Goal: Information Seeking & Learning: Learn about a topic

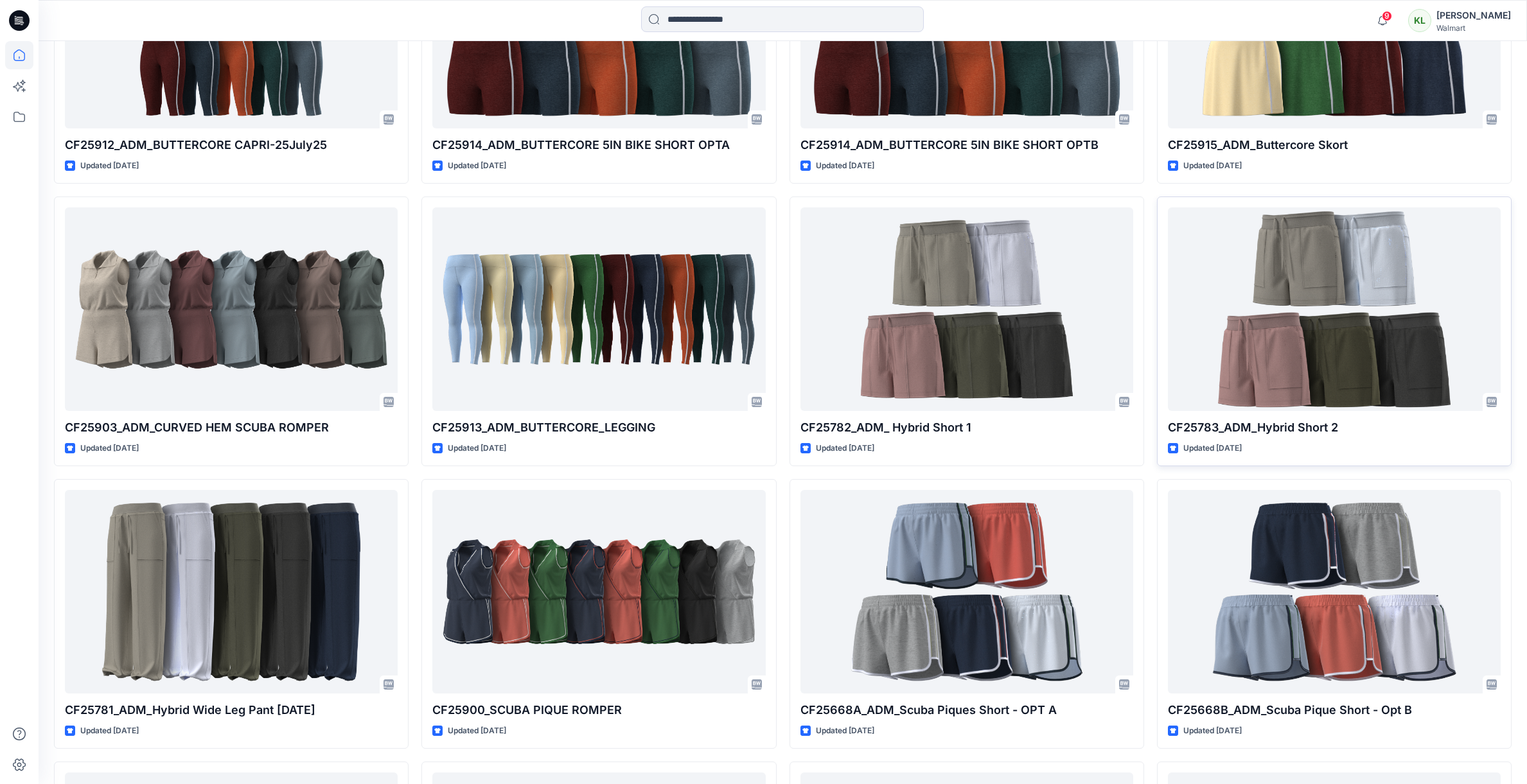
scroll to position [864, 0]
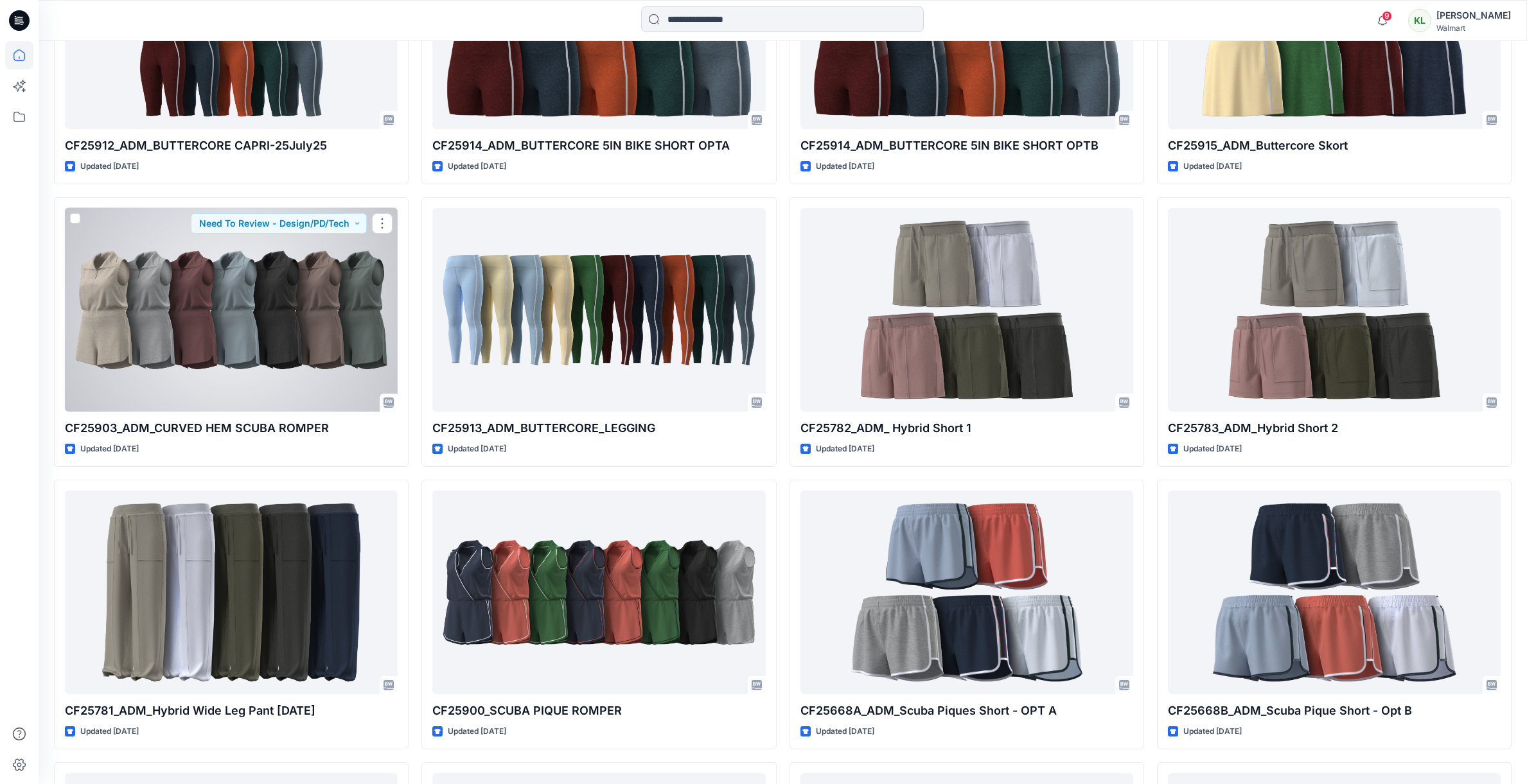
click at [320, 289] on div at bounding box center [231, 310] width 332 height 204
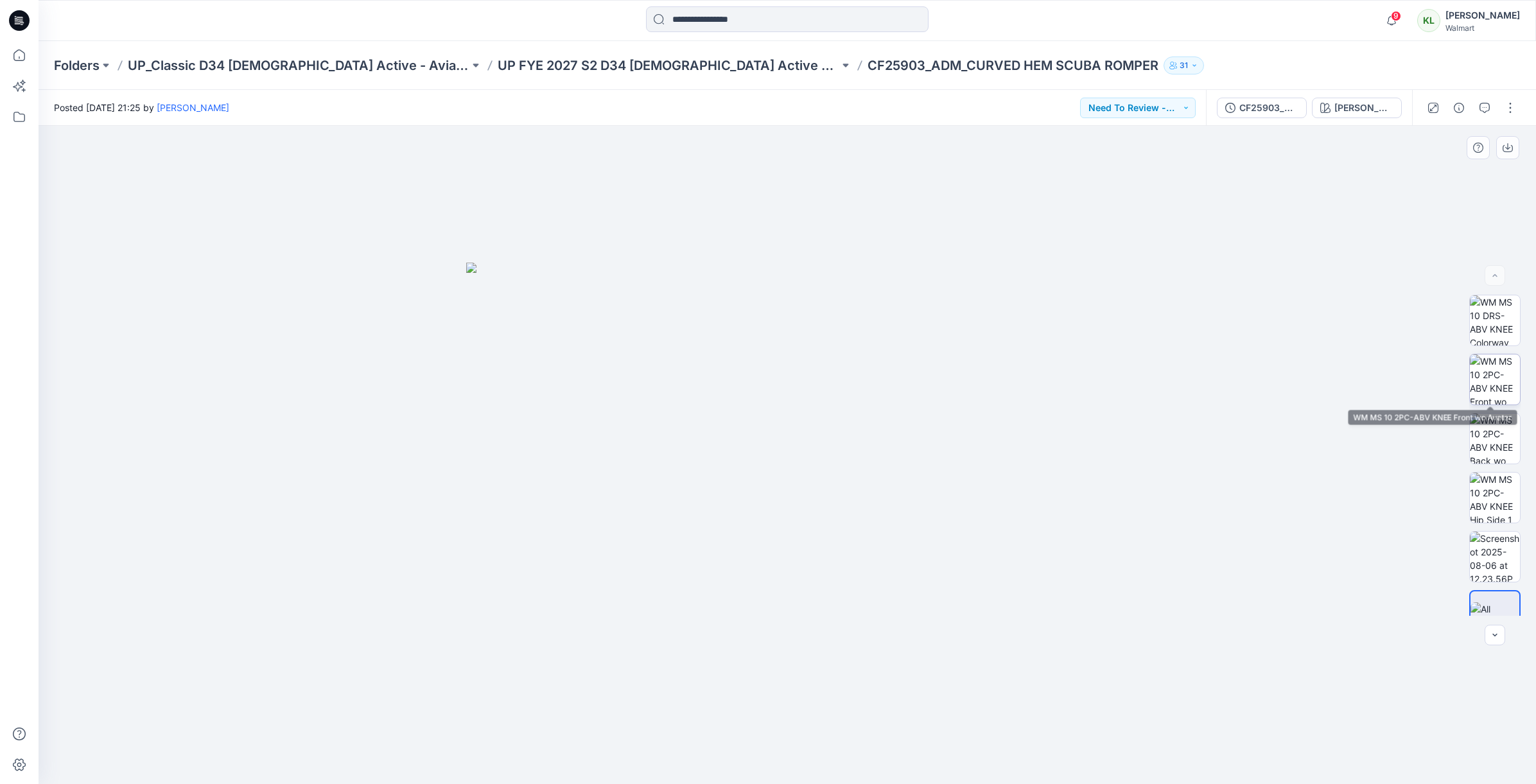
click at [1497, 383] on img at bounding box center [1496, 380] width 50 height 50
click at [1496, 330] on img at bounding box center [1496, 321] width 50 height 50
click at [1509, 147] on icon "button" at bounding box center [1507, 147] width 10 height 10
click at [1493, 377] on img at bounding box center [1496, 380] width 50 height 50
click at [1509, 148] on icon "button" at bounding box center [1507, 147] width 10 height 10
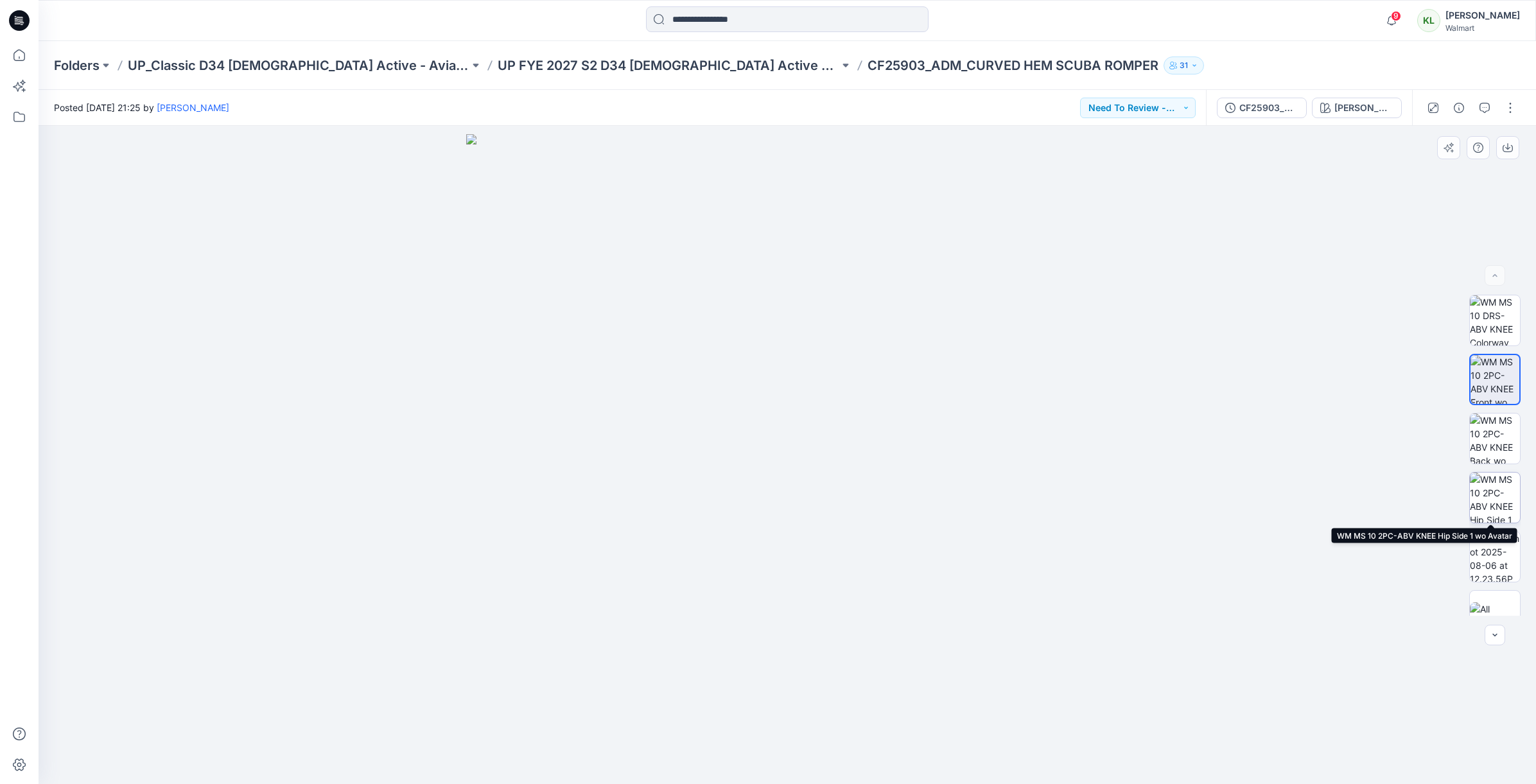
click at [1496, 493] on img at bounding box center [1496, 498] width 50 height 50
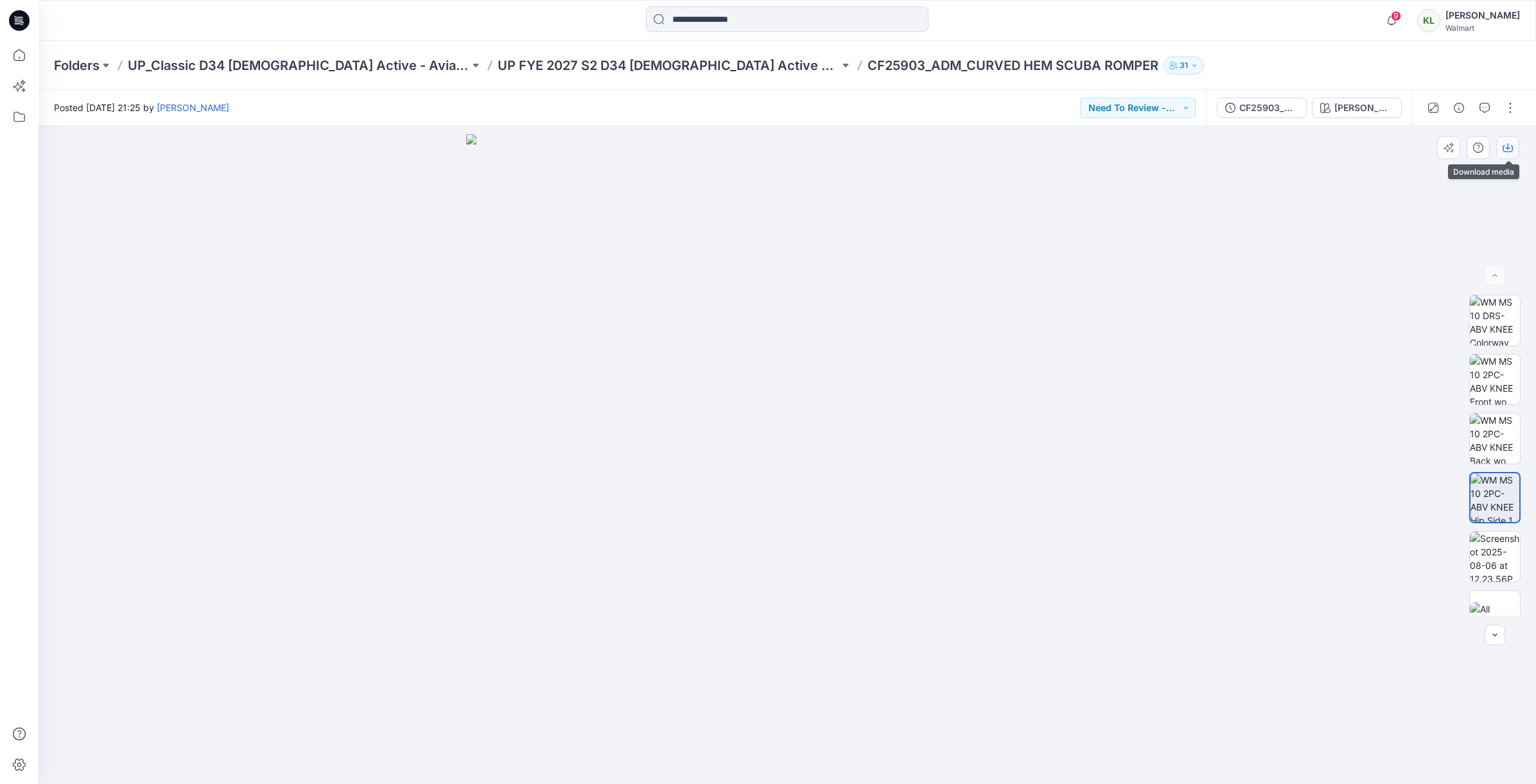
click at [1506, 147] on icon "button" at bounding box center [1507, 147] width 10 height 10
click at [1487, 436] on img at bounding box center [1496, 438] width 50 height 50
click at [1509, 147] on icon "button" at bounding box center [1507, 147] width 10 height 10
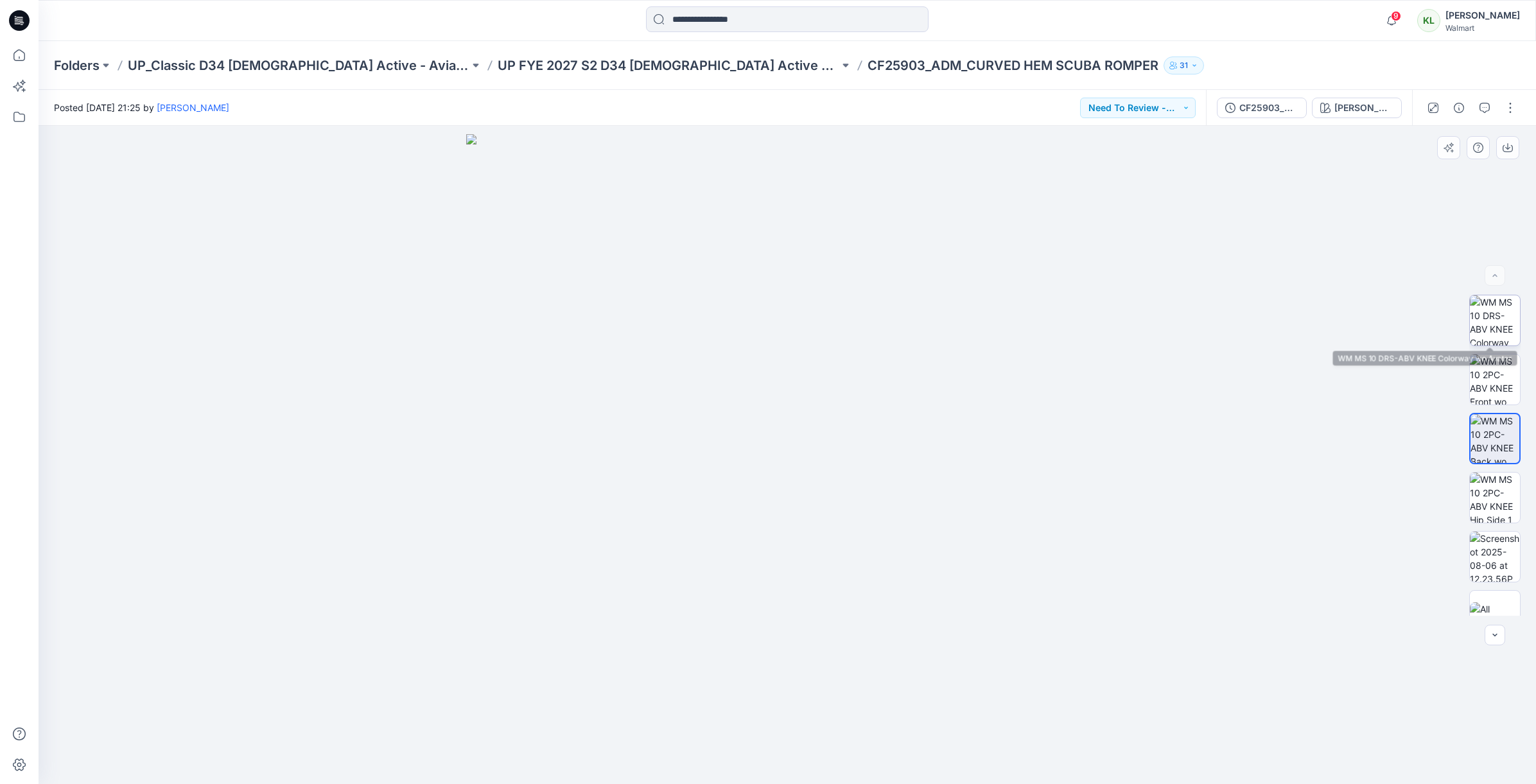
click at [1490, 319] on img at bounding box center [1496, 321] width 50 height 50
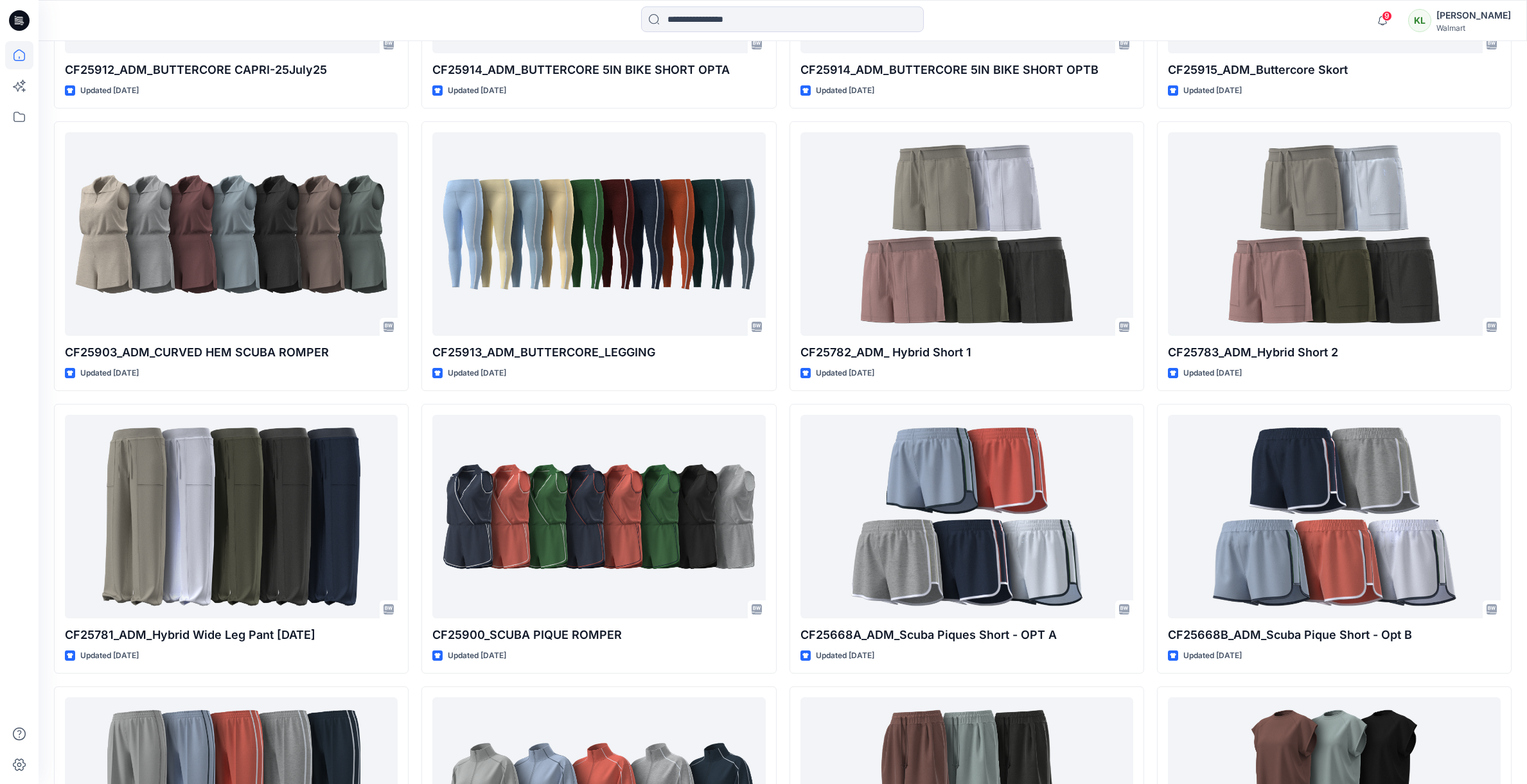
scroll to position [905, 0]
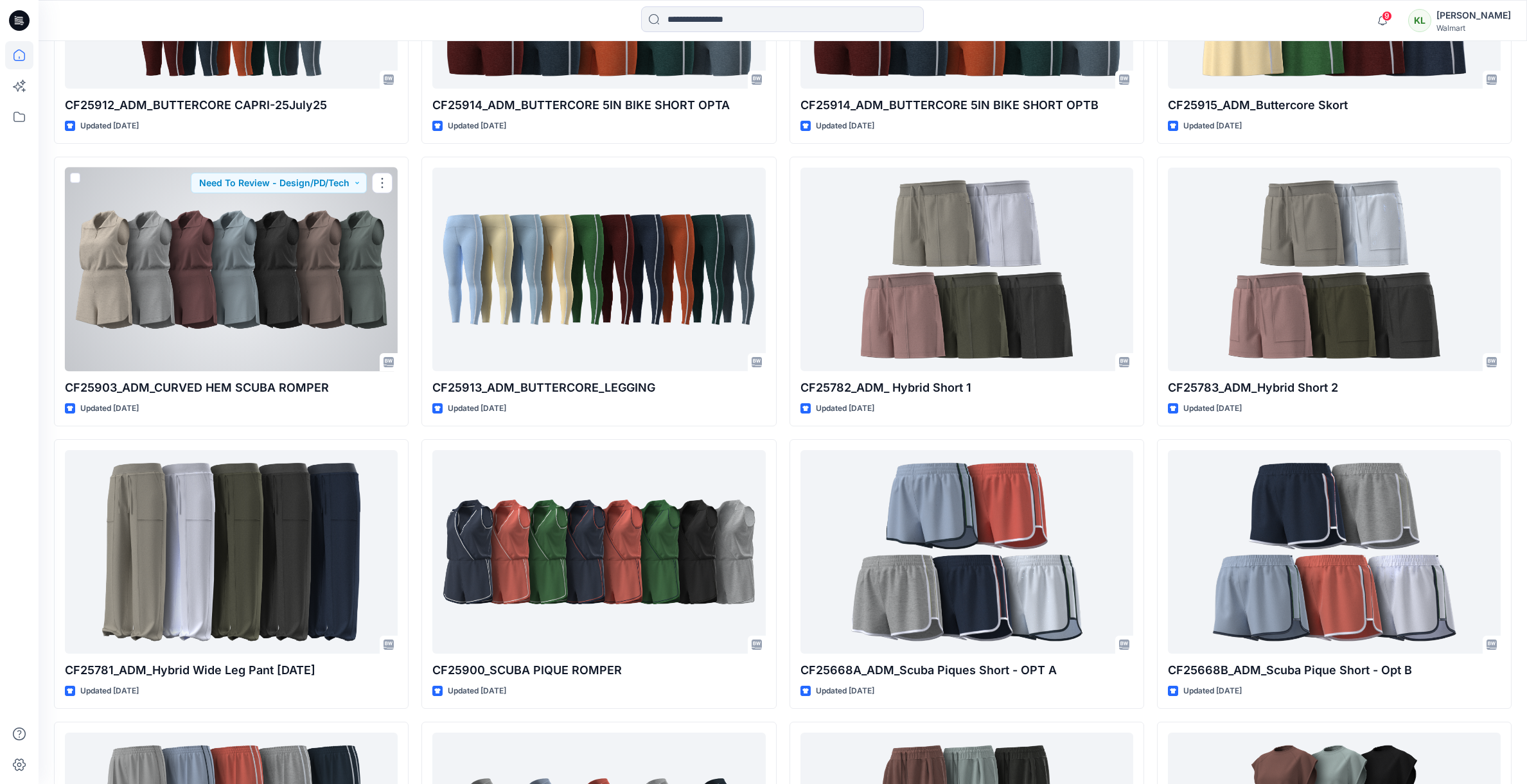
click at [349, 276] on div at bounding box center [231, 269] width 332 height 204
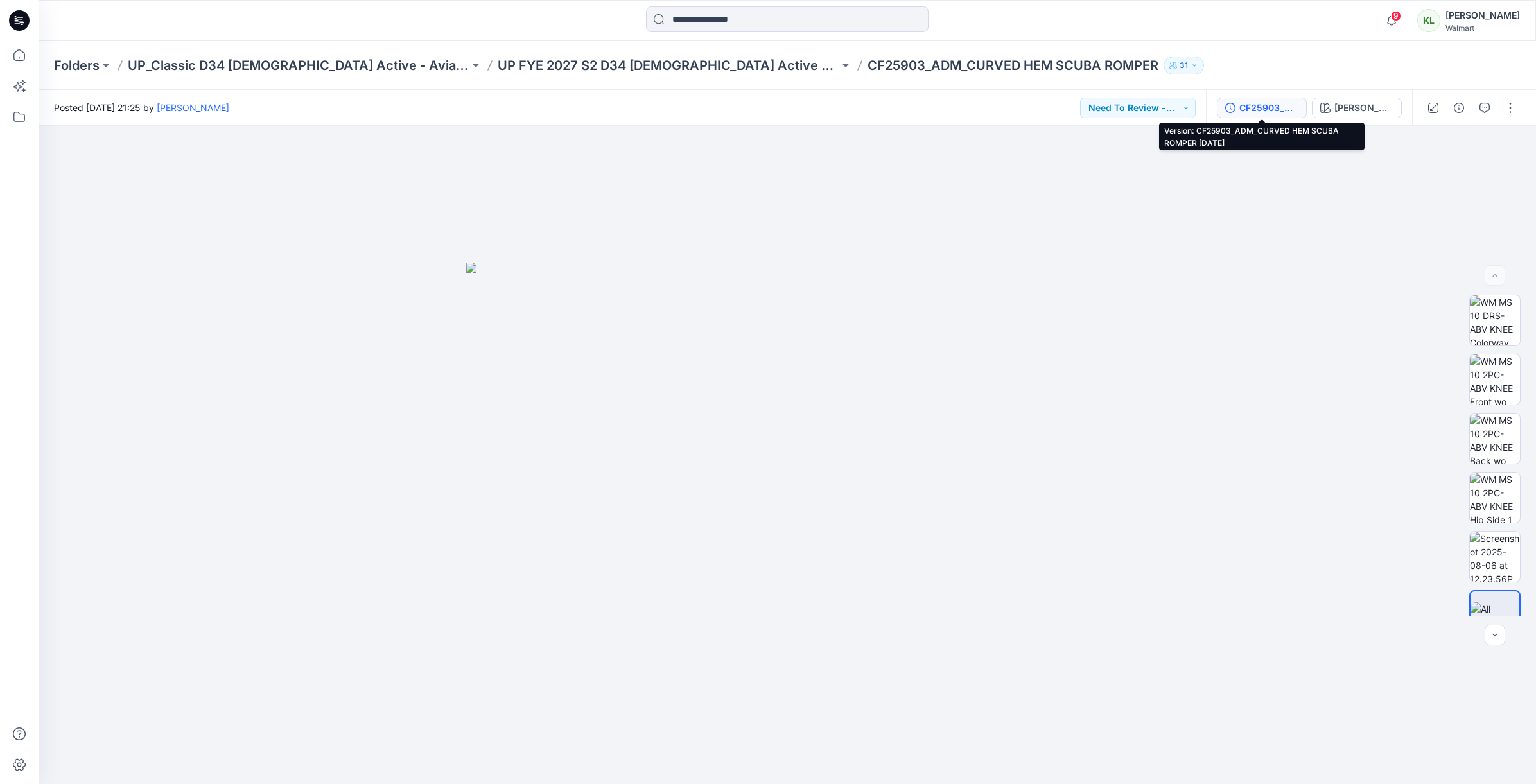
click at [1282, 109] on div "CF25903_ADM_CURVED HEM SCUBA ROMPER [DATE]" at bounding box center [1269, 108] width 59 height 14
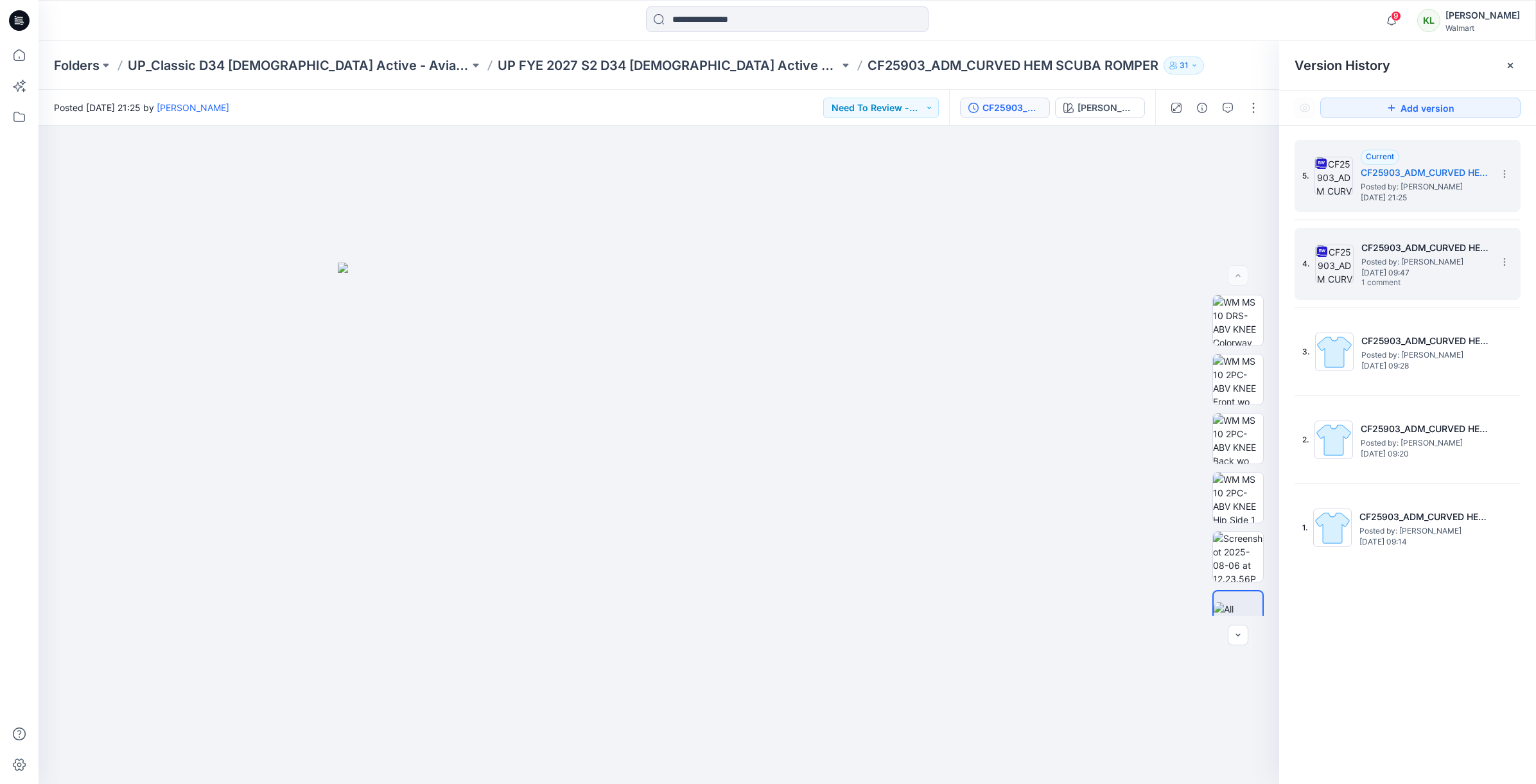
click at [1396, 261] on span "Posted by: [PERSON_NAME]" at bounding box center [1426, 262] width 128 height 13
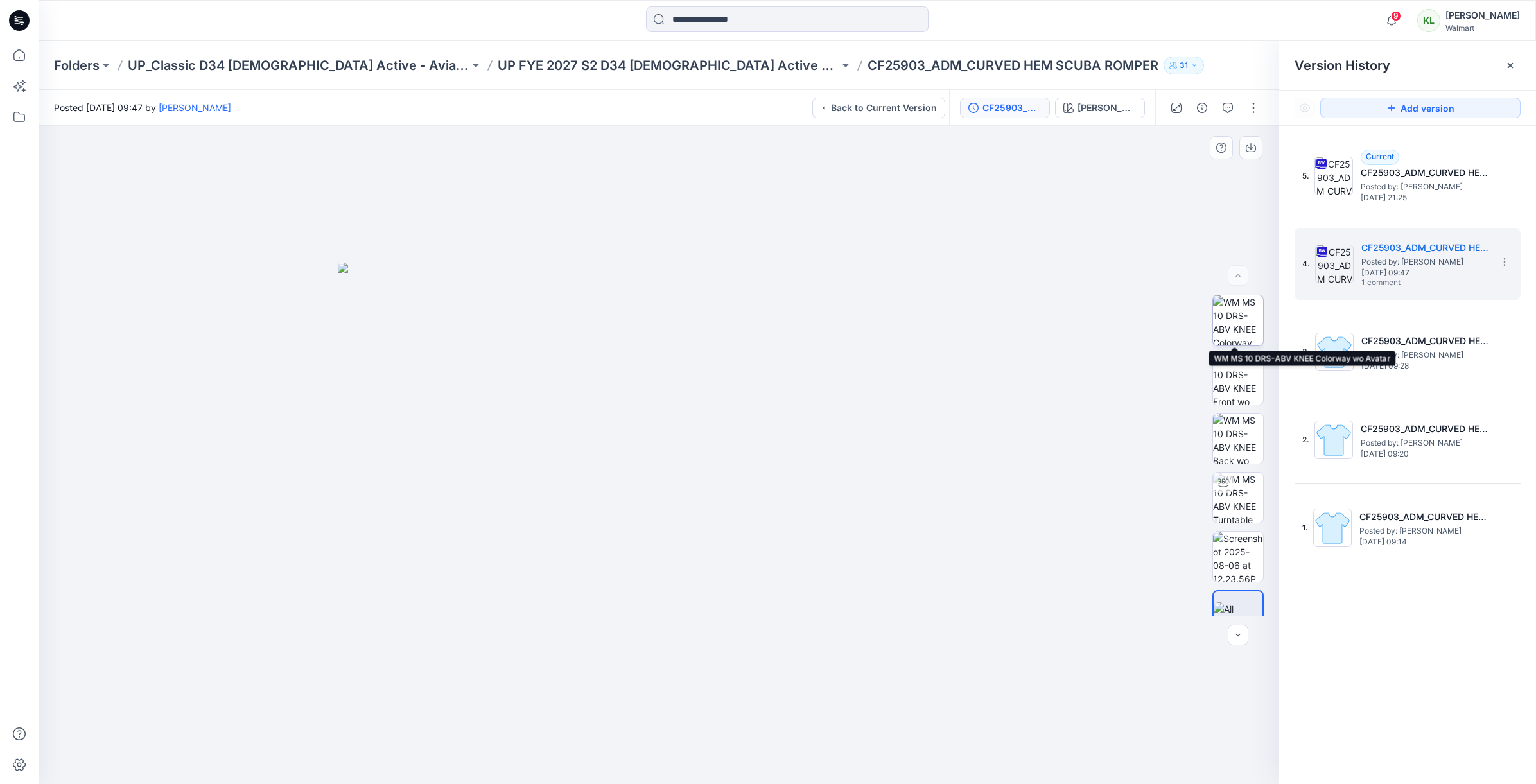
click at [1239, 332] on img at bounding box center [1239, 321] width 50 height 50
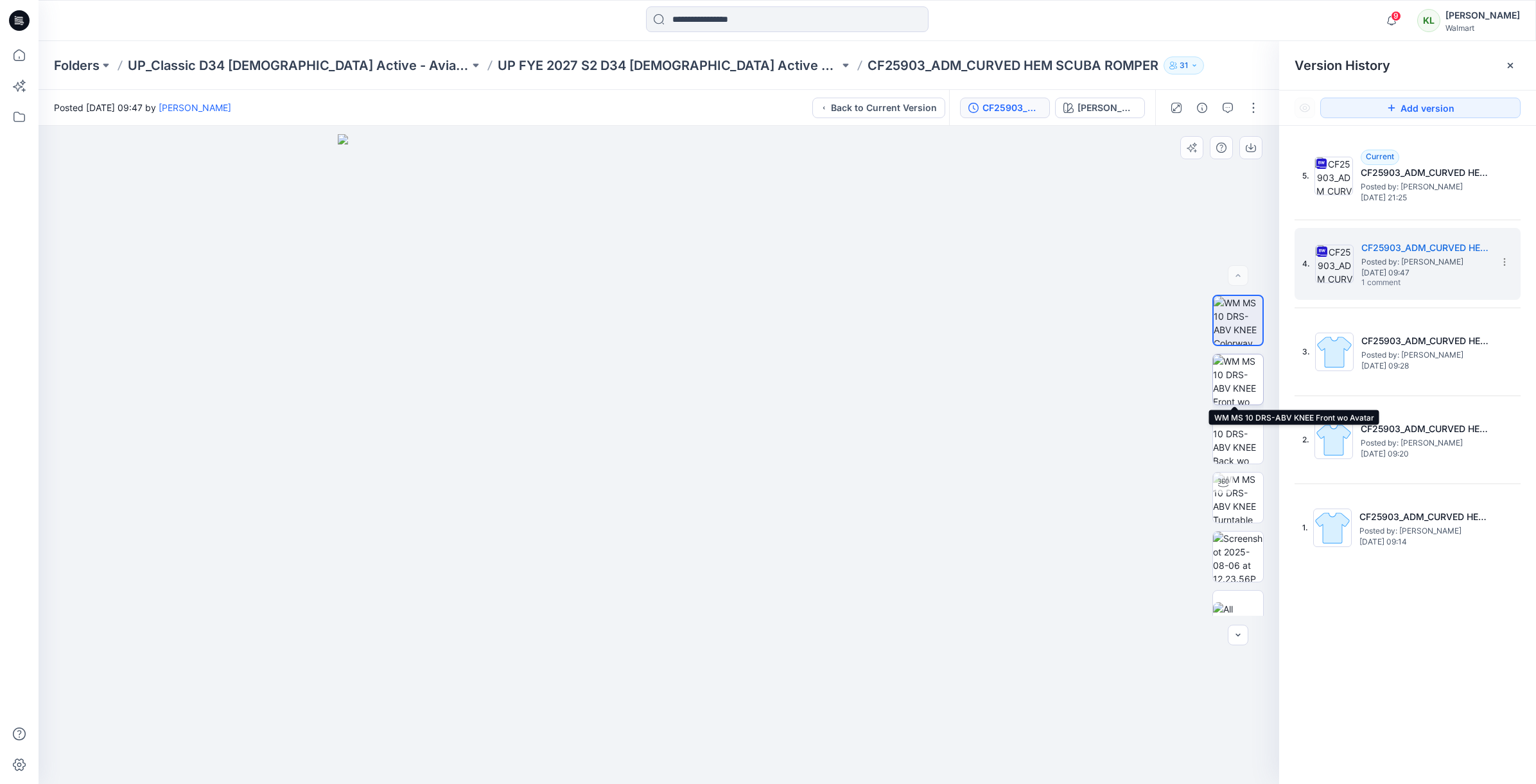
click at [1236, 383] on img at bounding box center [1239, 380] width 50 height 50
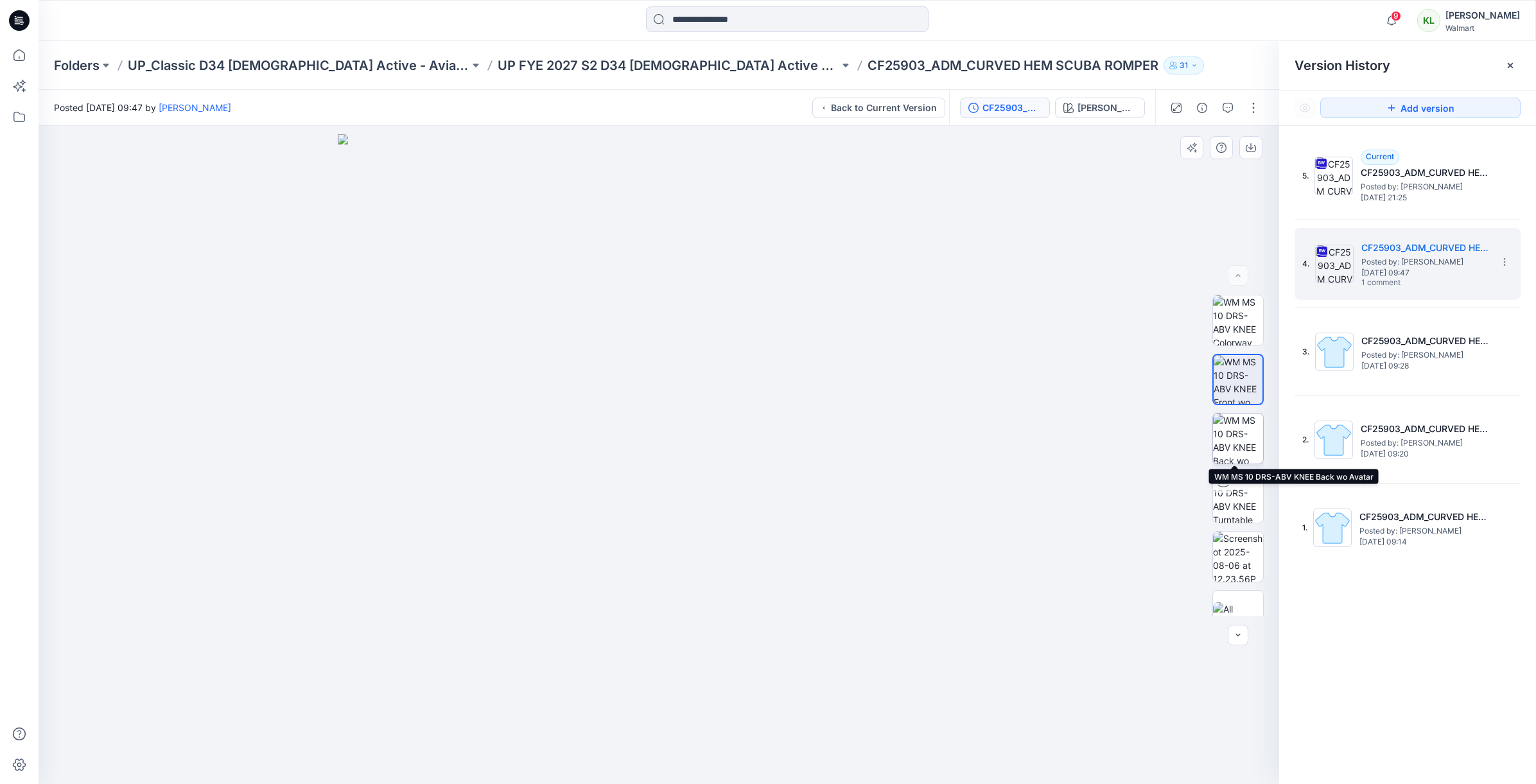
click at [1239, 434] on img at bounding box center [1239, 438] width 50 height 50
click at [1240, 377] on img at bounding box center [1239, 380] width 50 height 50
click at [1237, 328] on img at bounding box center [1239, 321] width 50 height 50
click at [1240, 426] on img at bounding box center [1239, 438] width 50 height 50
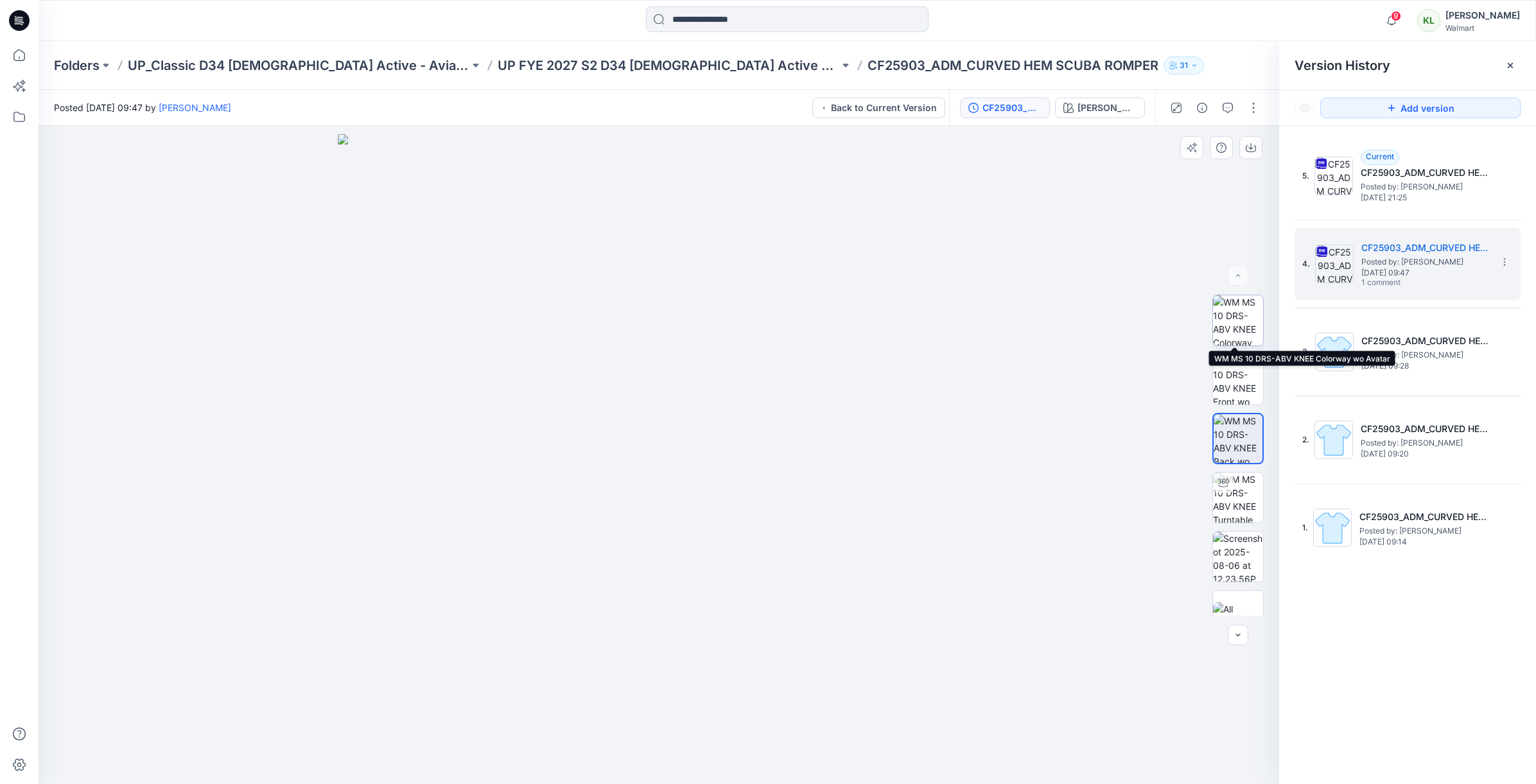
click at [1235, 328] on img at bounding box center [1239, 321] width 50 height 50
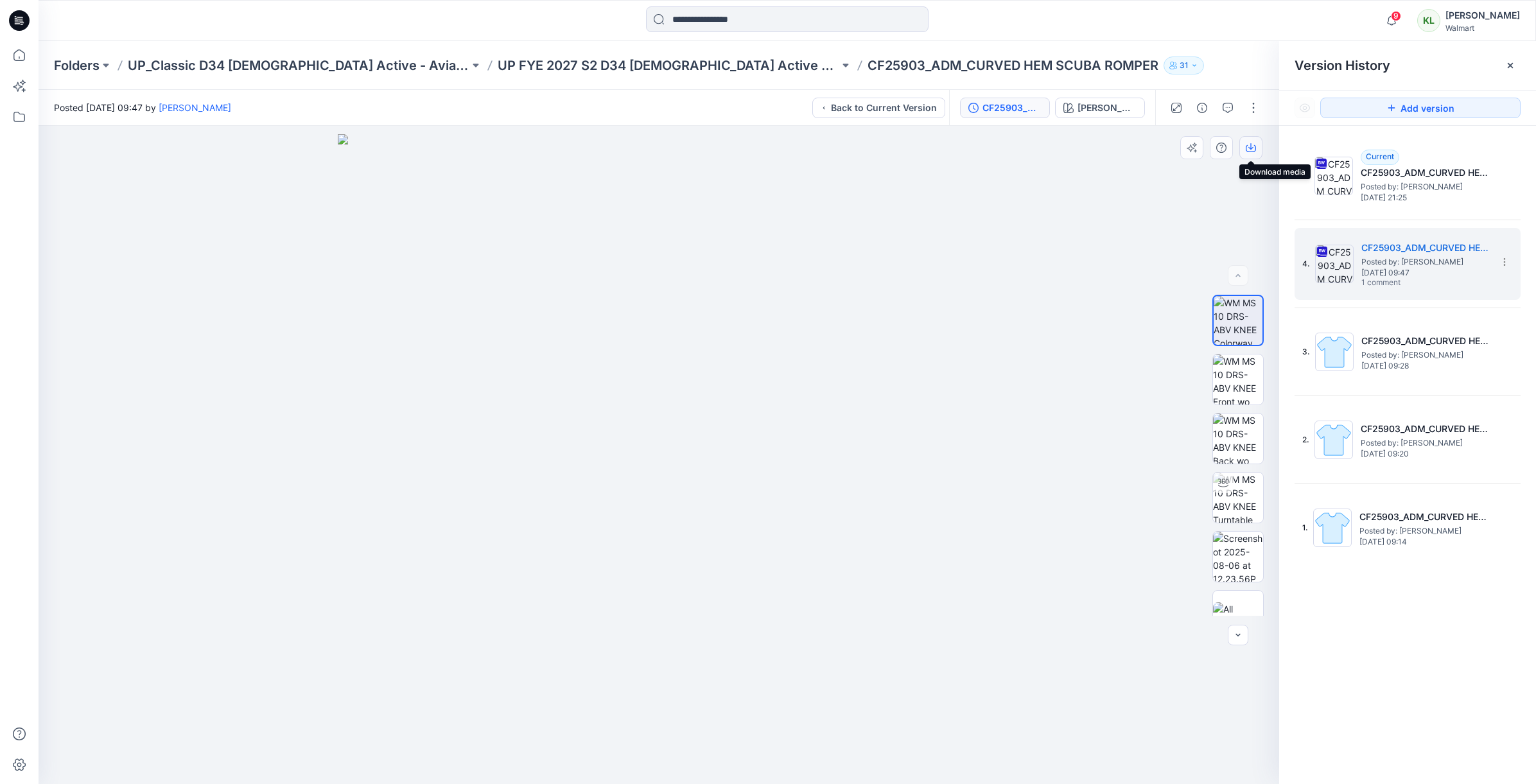
drag, startPoint x: 1252, startPoint y: 150, endPoint x: 1246, endPoint y: 159, distance: 10.8
click at [1252, 150] on icon "button" at bounding box center [1250, 147] width 10 height 10
drag, startPoint x: 1235, startPoint y: 380, endPoint x: 1232, endPoint y: 369, distance: 11.4
click at [1235, 380] on img at bounding box center [1239, 380] width 50 height 50
click at [1248, 151] on icon "button" at bounding box center [1250, 147] width 10 height 10
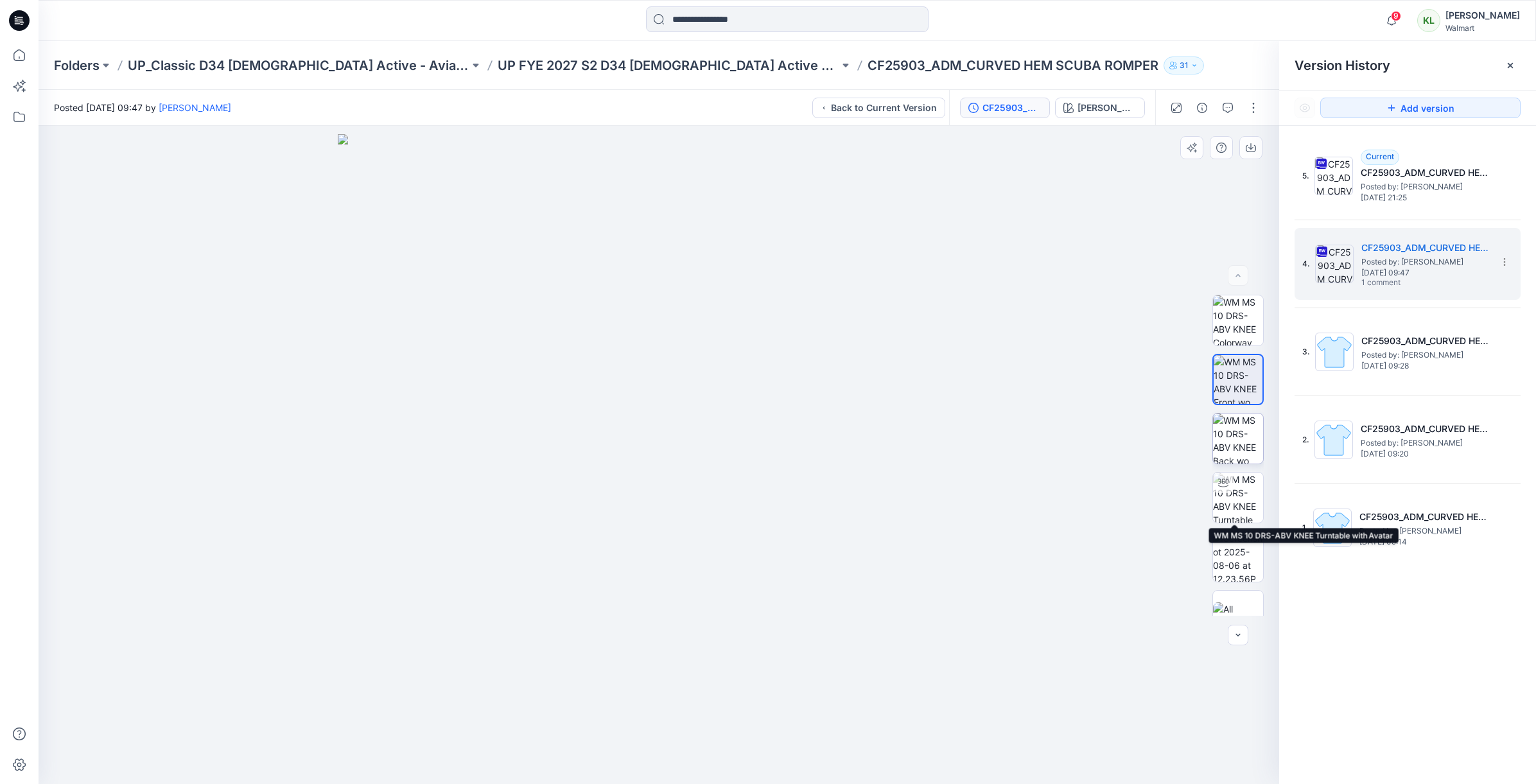
click at [1235, 453] on img at bounding box center [1239, 438] width 50 height 50
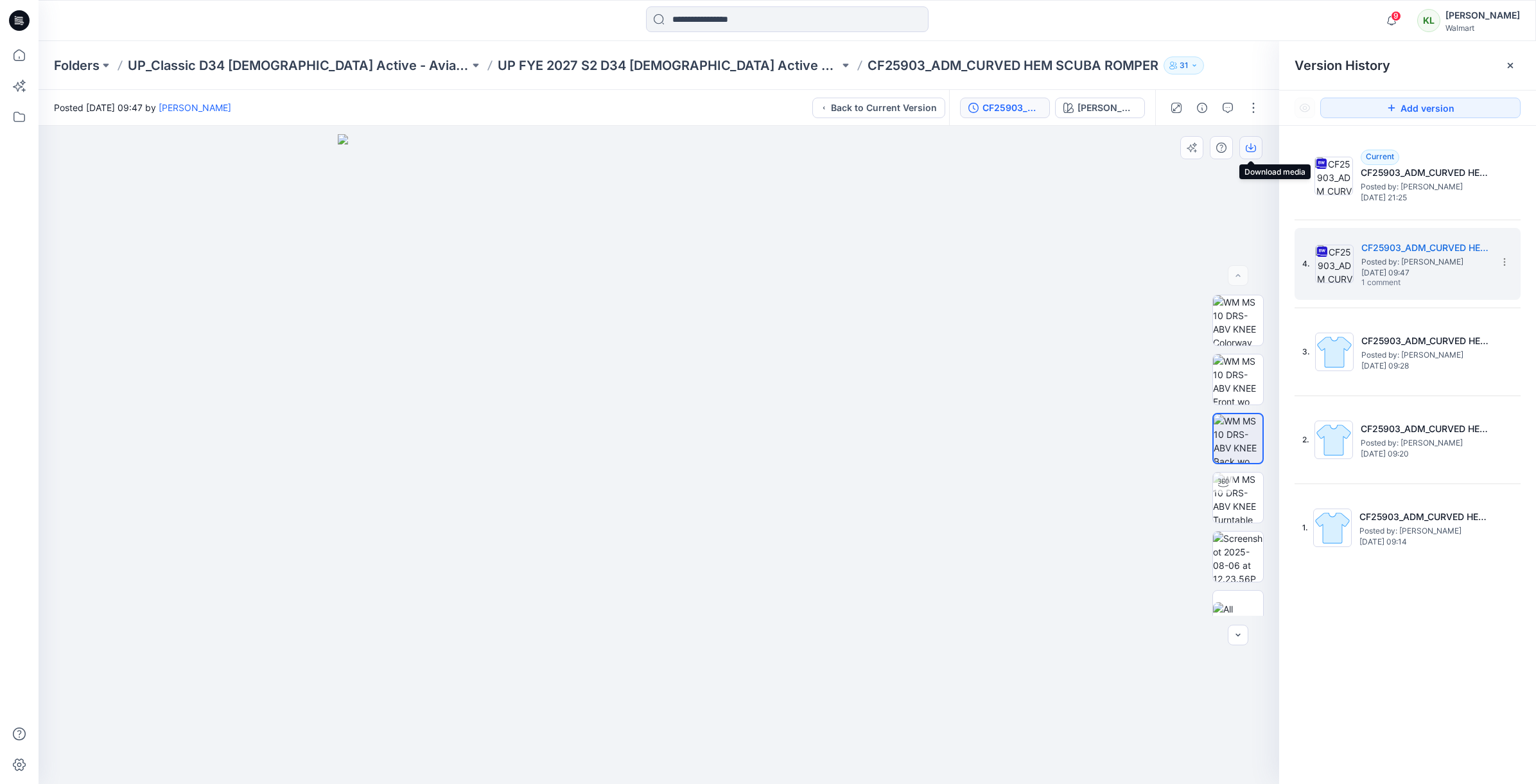
click at [1249, 147] on icon "button" at bounding box center [1250, 147] width 10 height 10
click at [1516, 63] on div at bounding box center [1510, 65] width 21 height 21
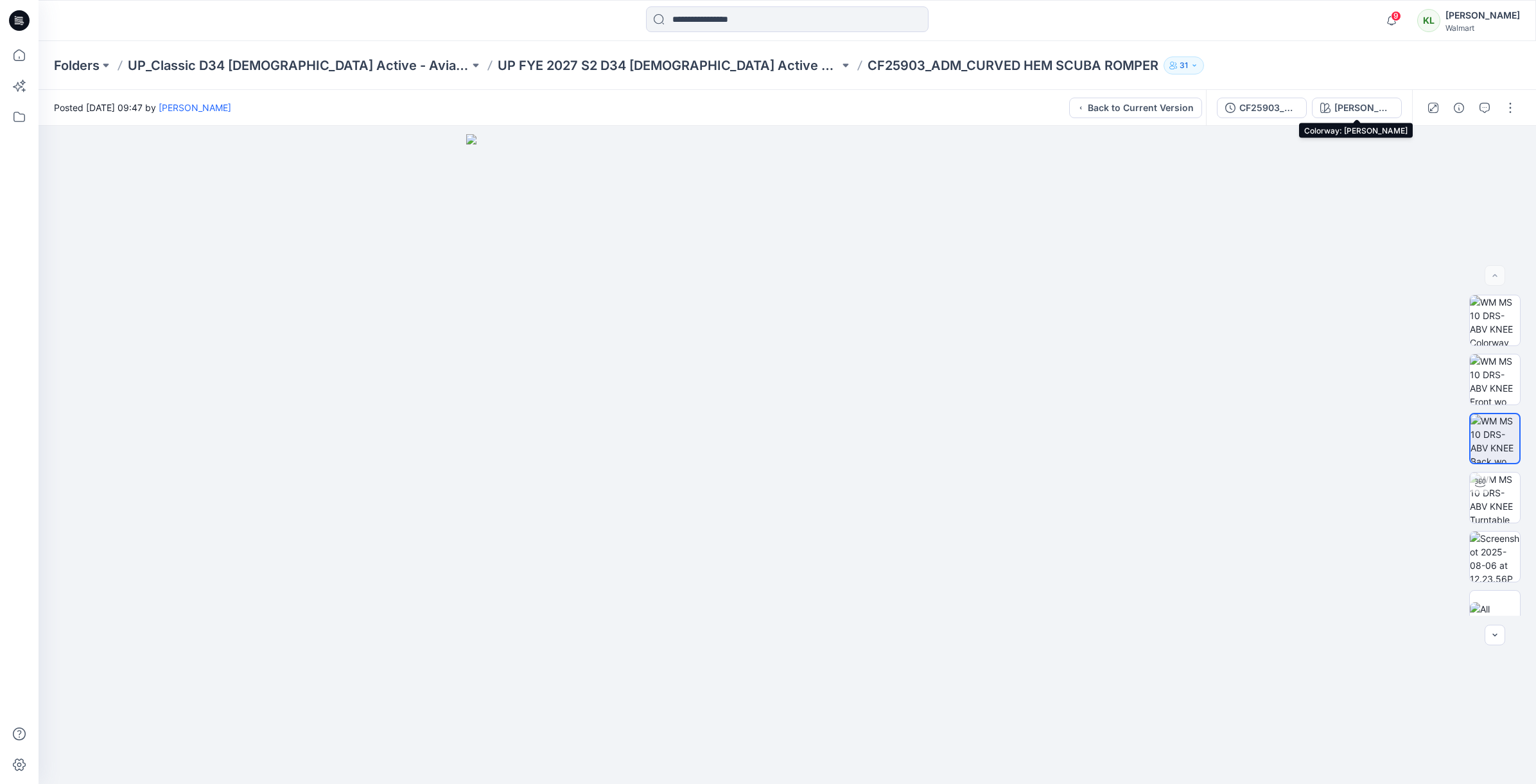
click at [1344, 108] on div "[PERSON_NAME]" at bounding box center [1364, 108] width 59 height 14
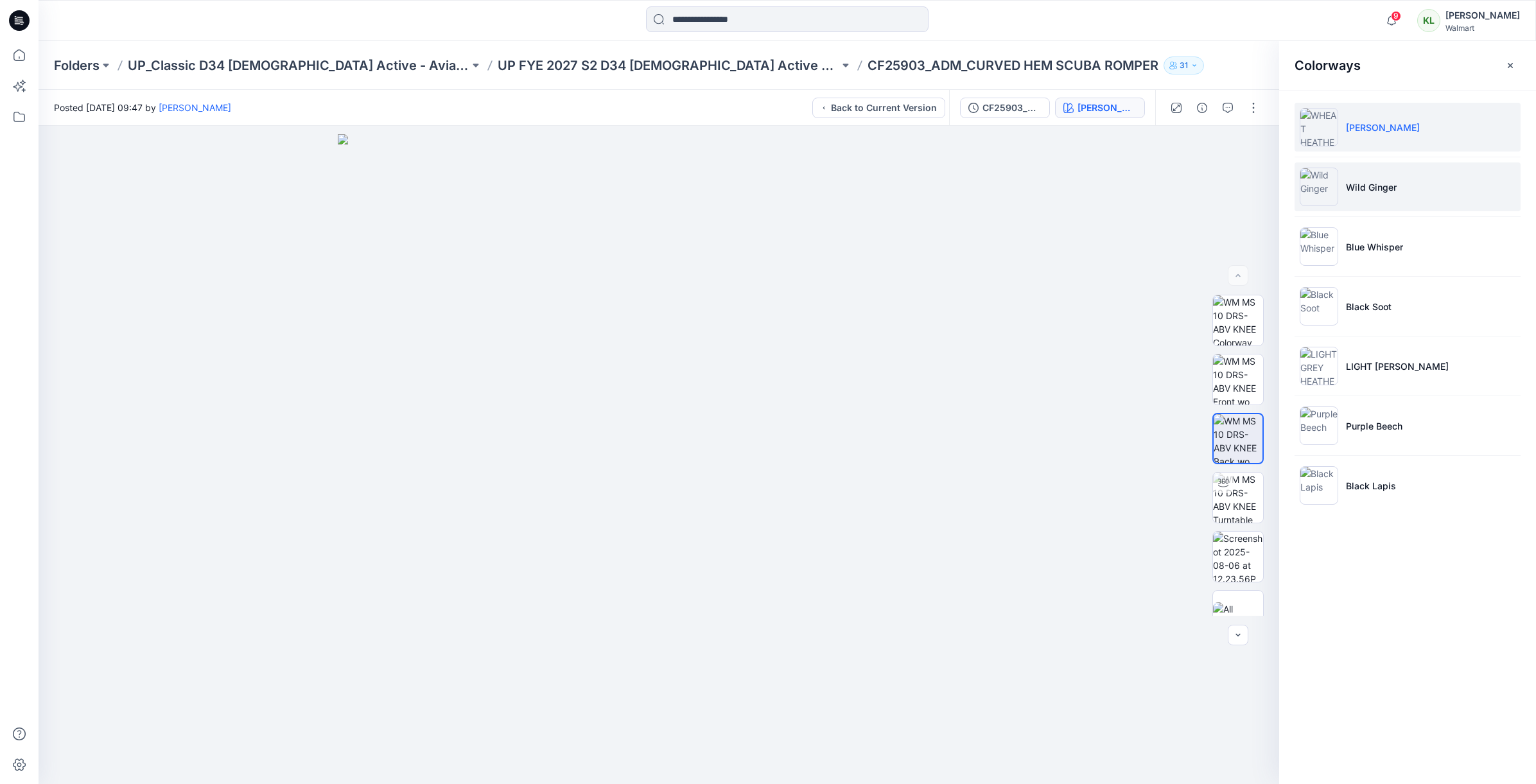
click at [1364, 194] on li "Wild Ginger" at bounding box center [1408, 187] width 226 height 48
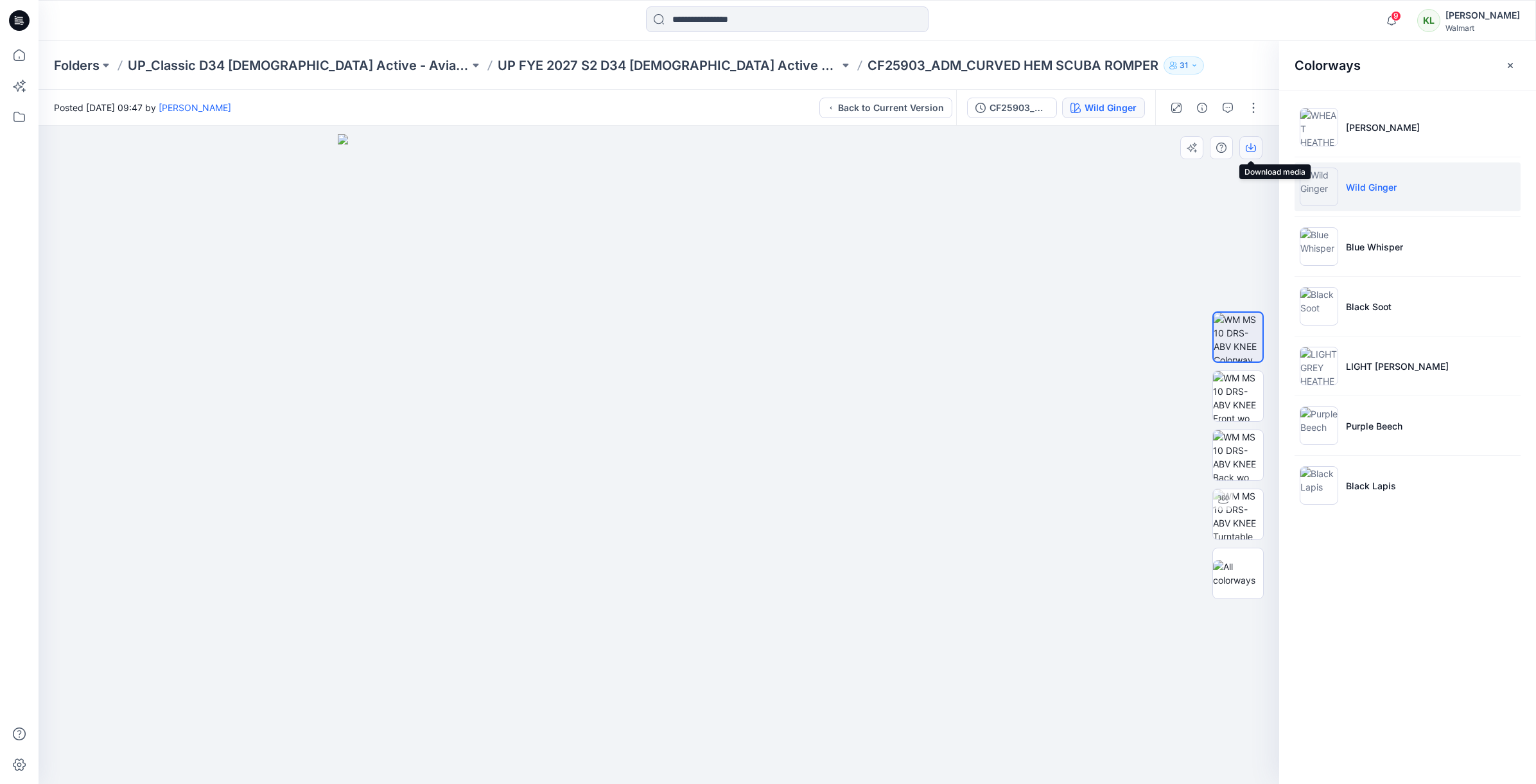
click at [1254, 152] on icon "button" at bounding box center [1250, 149] width 10 height 7
click at [1234, 403] on img at bounding box center [1239, 396] width 50 height 50
click at [1250, 147] on icon "button" at bounding box center [1251, 145] width 5 height 6
click at [1240, 448] on img at bounding box center [1239, 455] width 50 height 50
click at [1249, 151] on icon "button" at bounding box center [1250, 147] width 10 height 10
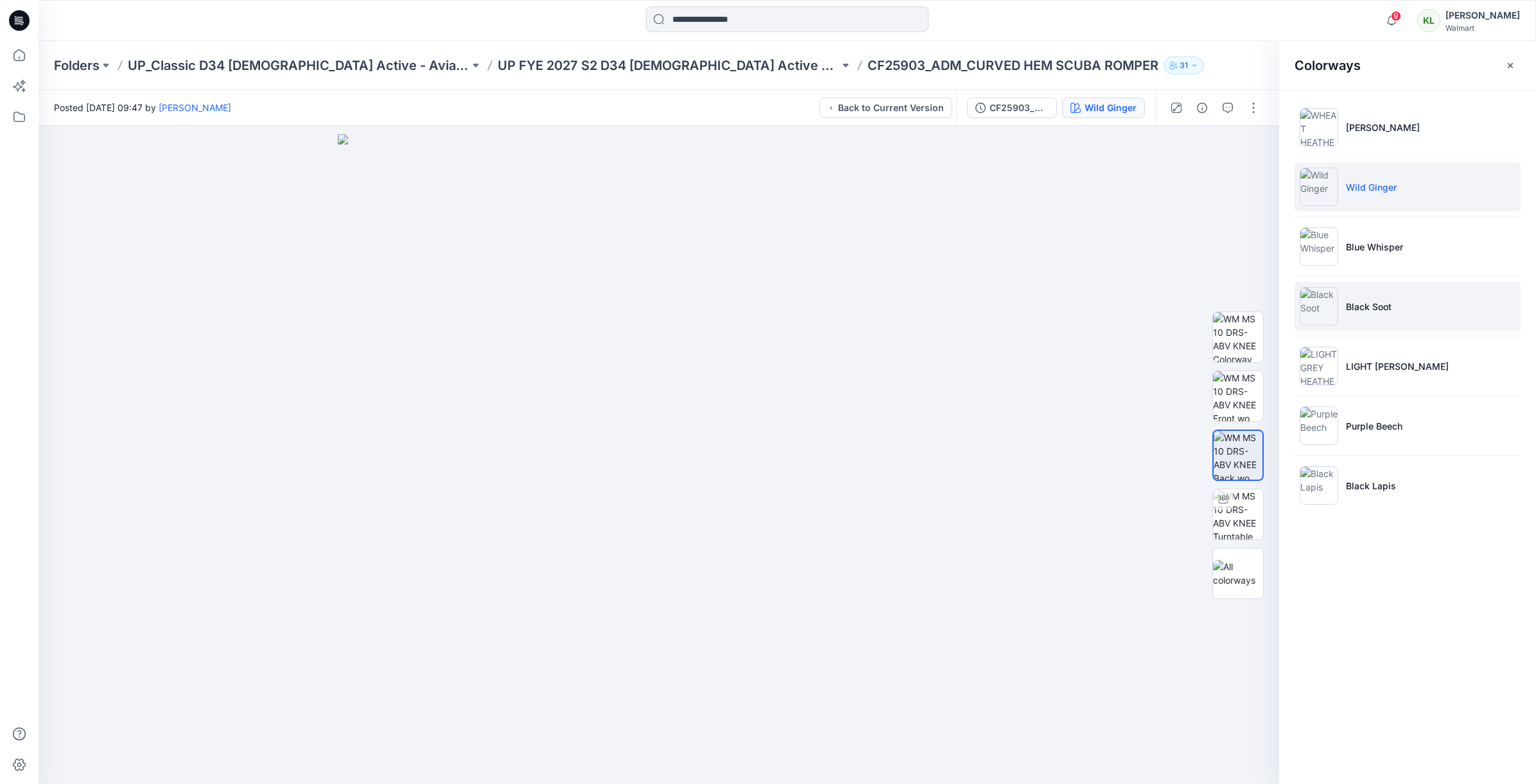
click at [1378, 310] on p "Black Soot" at bounding box center [1369, 306] width 46 height 13
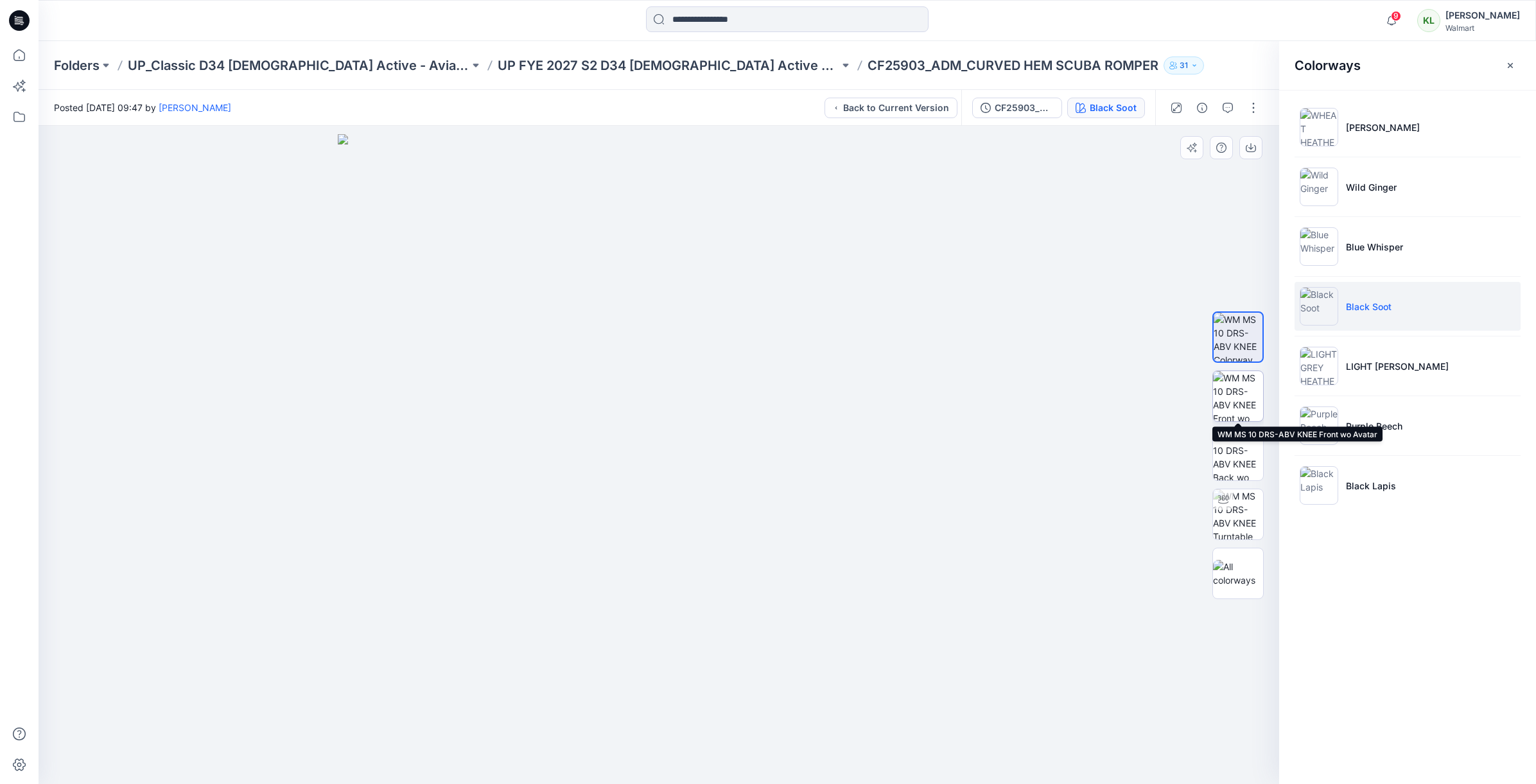
click at [1240, 391] on img at bounding box center [1239, 396] width 50 height 50
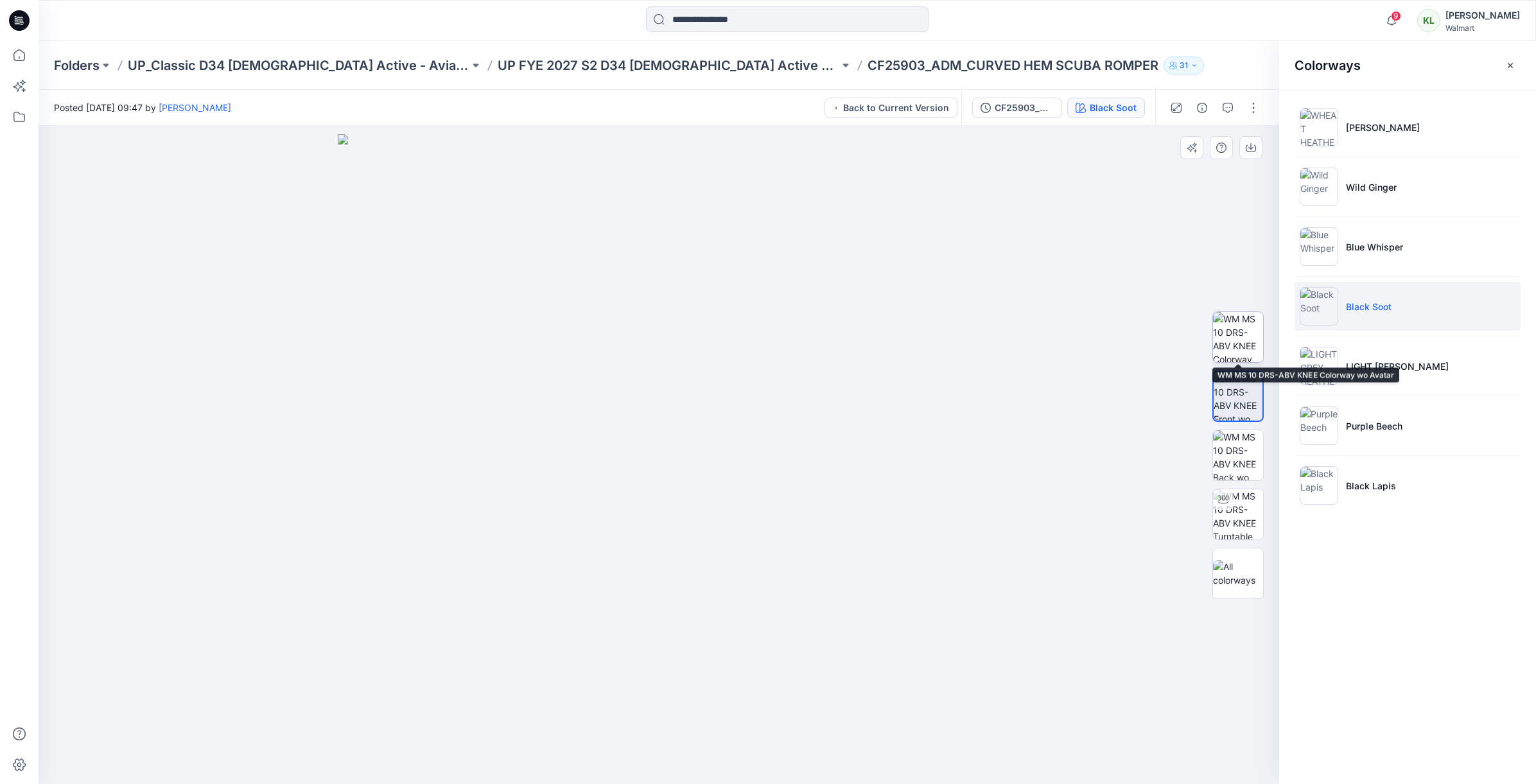
click at [1237, 348] on img at bounding box center [1239, 338] width 50 height 50
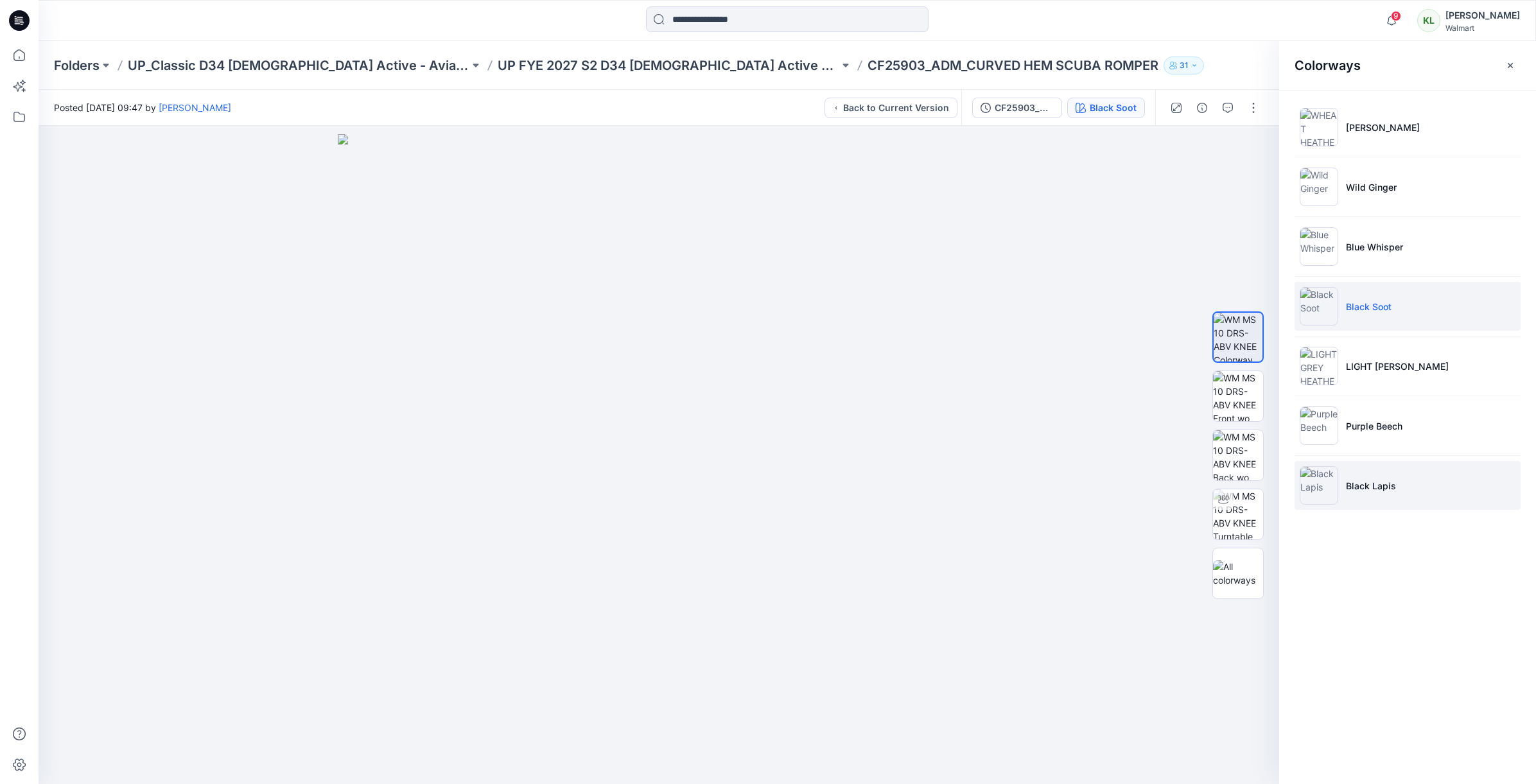
click at [1379, 483] on p "Black Lapis" at bounding box center [1372, 485] width 50 height 13
click at [1248, 150] on icon "button" at bounding box center [1250, 147] width 10 height 10
click at [1243, 395] on img at bounding box center [1239, 396] width 50 height 50
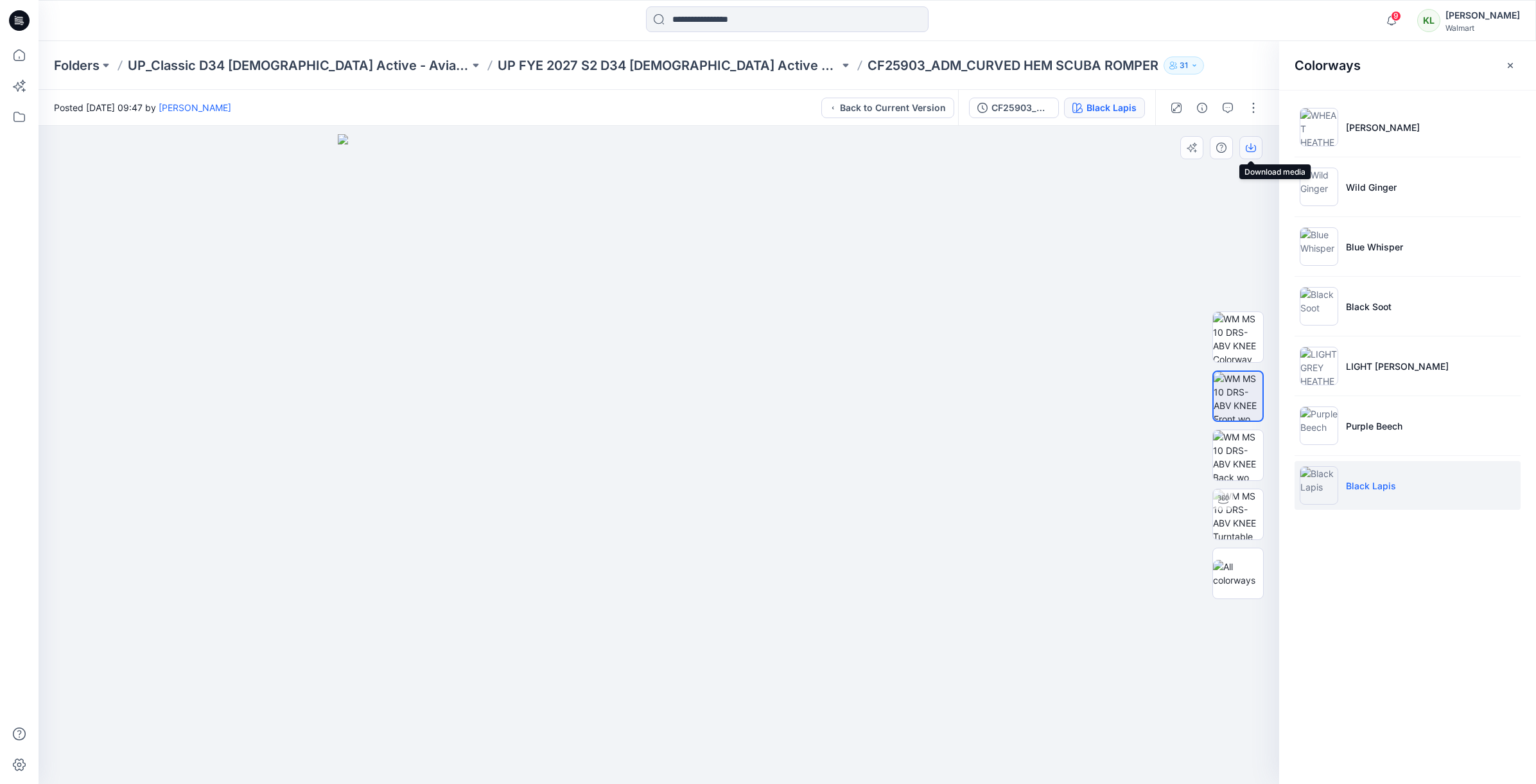
click at [1249, 150] on icon "button" at bounding box center [1250, 147] width 10 height 10
click at [1241, 453] on img at bounding box center [1239, 455] width 50 height 50
drag, startPoint x: 1254, startPoint y: 145, endPoint x: 1244, endPoint y: 151, distance: 11.7
click at [1254, 145] on icon "button" at bounding box center [1250, 147] width 10 height 10
click at [940, 110] on button "Back to Current Version" at bounding box center [888, 108] width 133 height 21
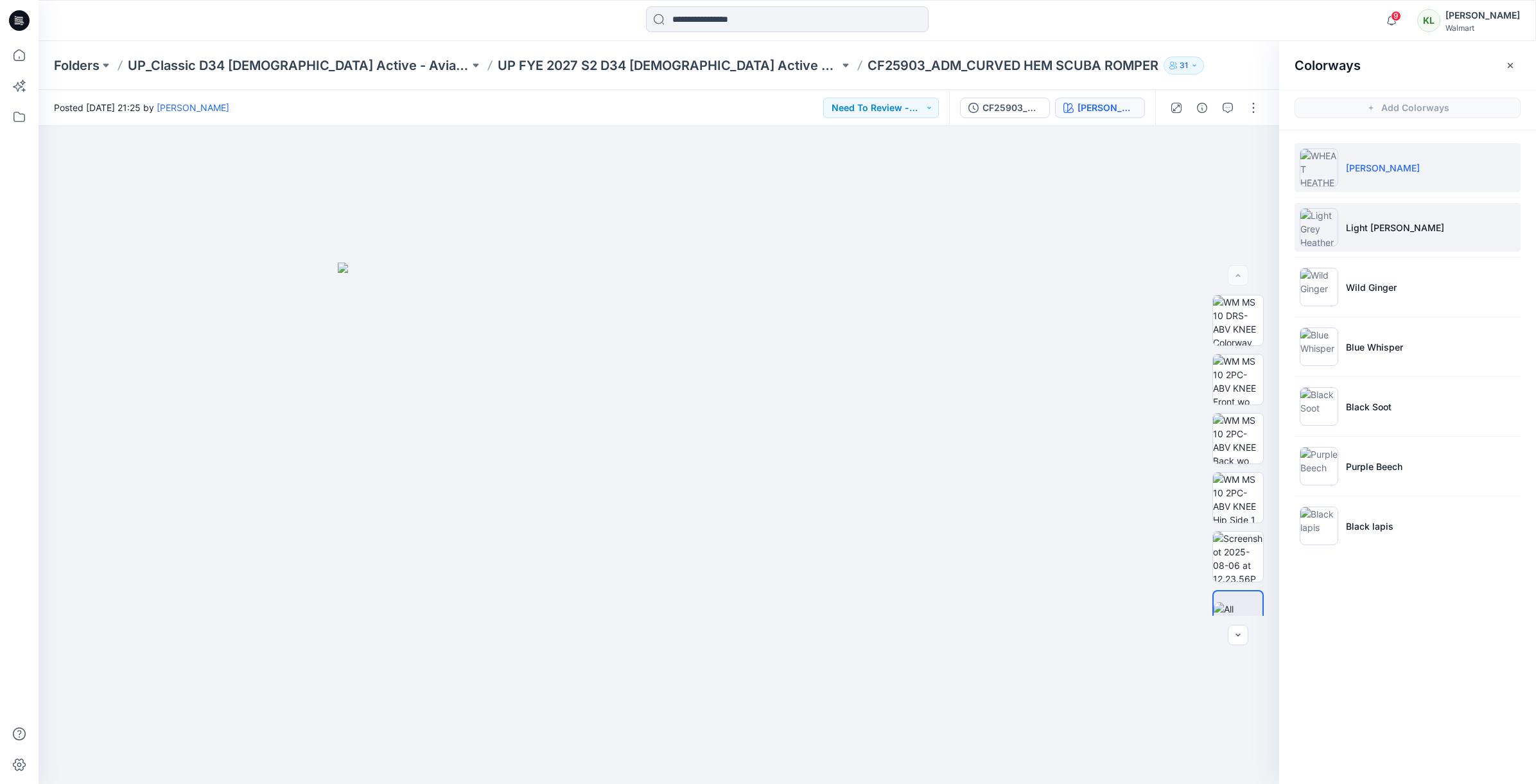
click at [1371, 242] on li "Light [PERSON_NAME]" at bounding box center [1408, 227] width 226 height 48
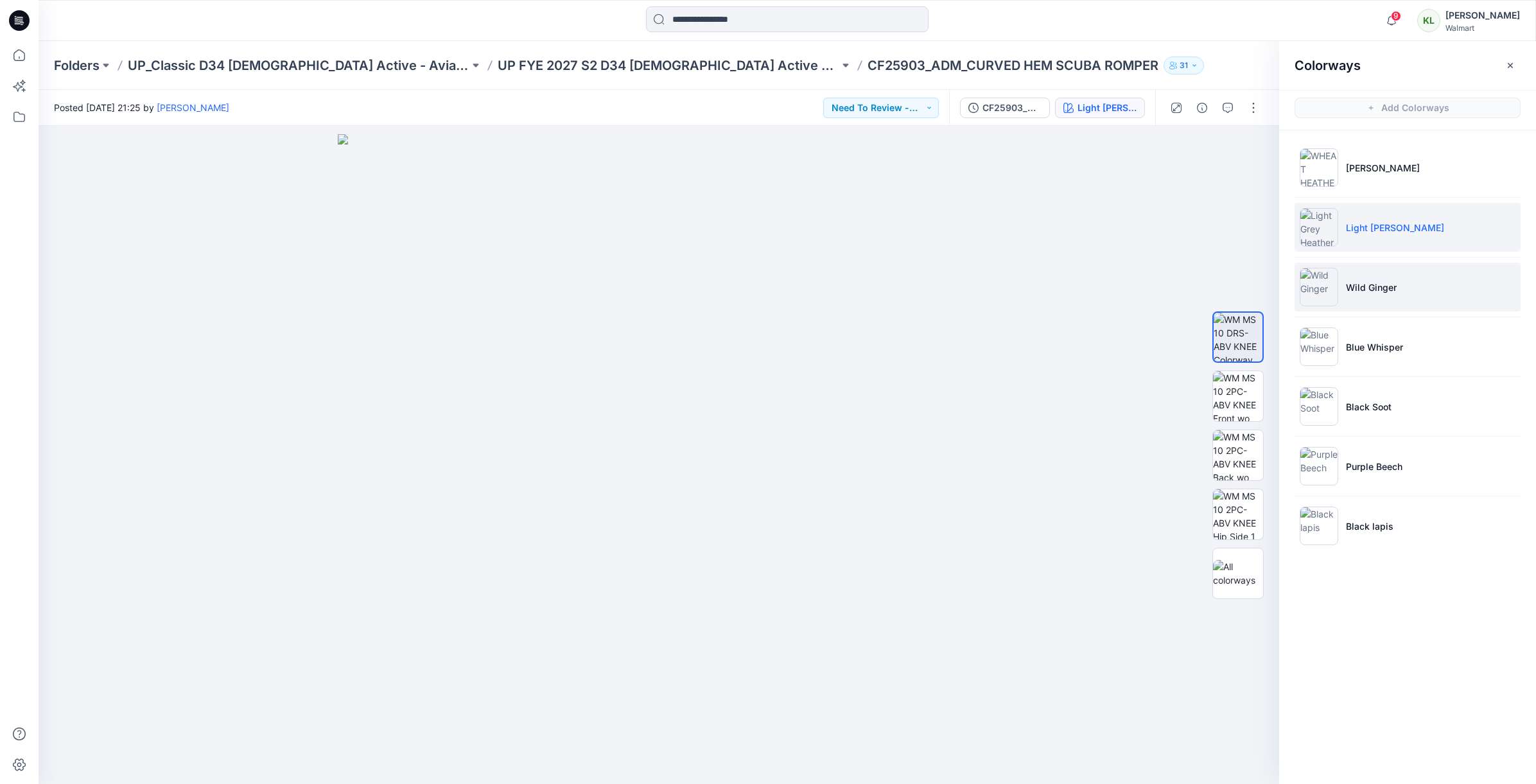
click at [1376, 290] on p "Wild Ginger" at bounding box center [1372, 286] width 50 height 13
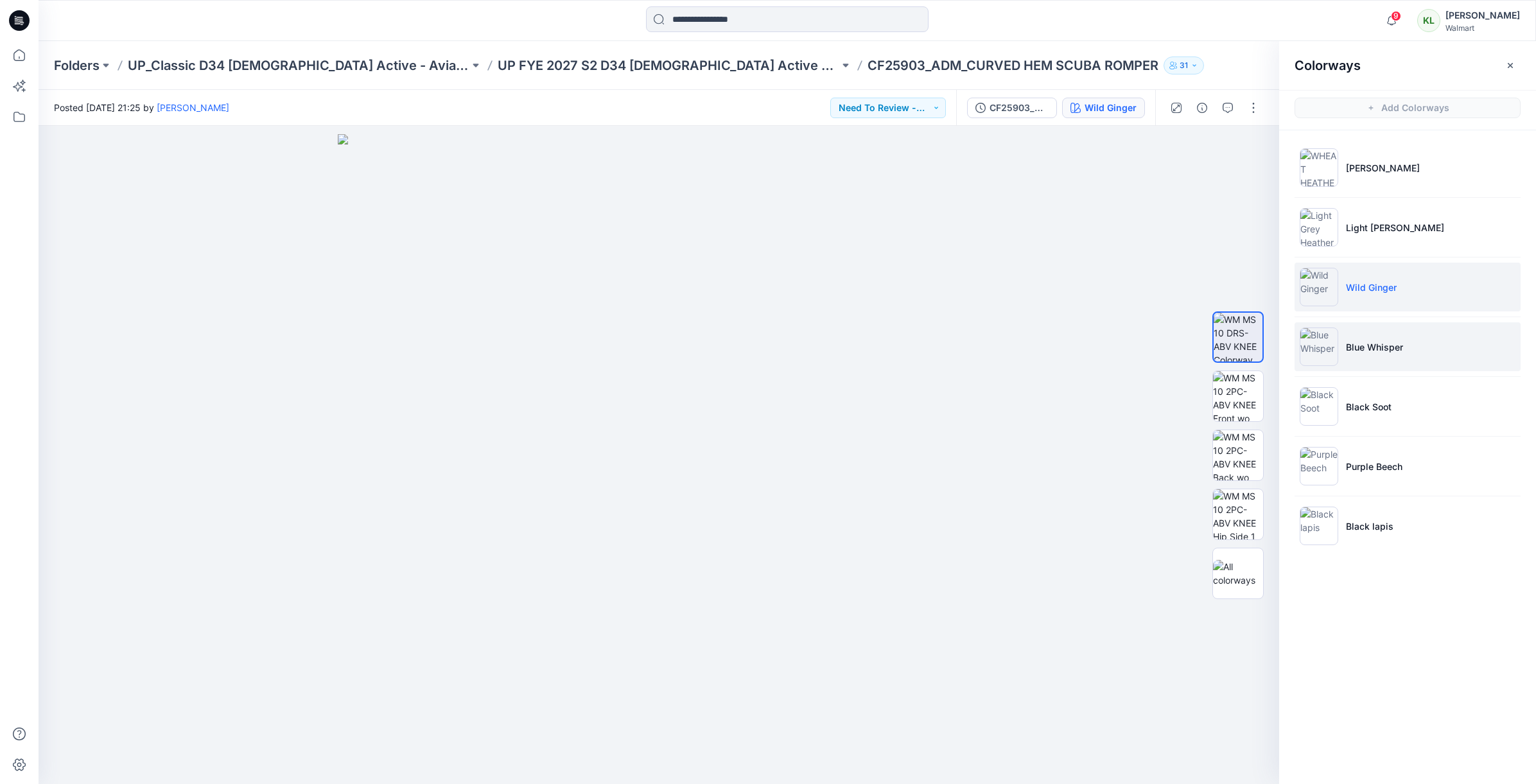
click at [1382, 351] on p "Blue Whisper" at bounding box center [1375, 347] width 57 height 13
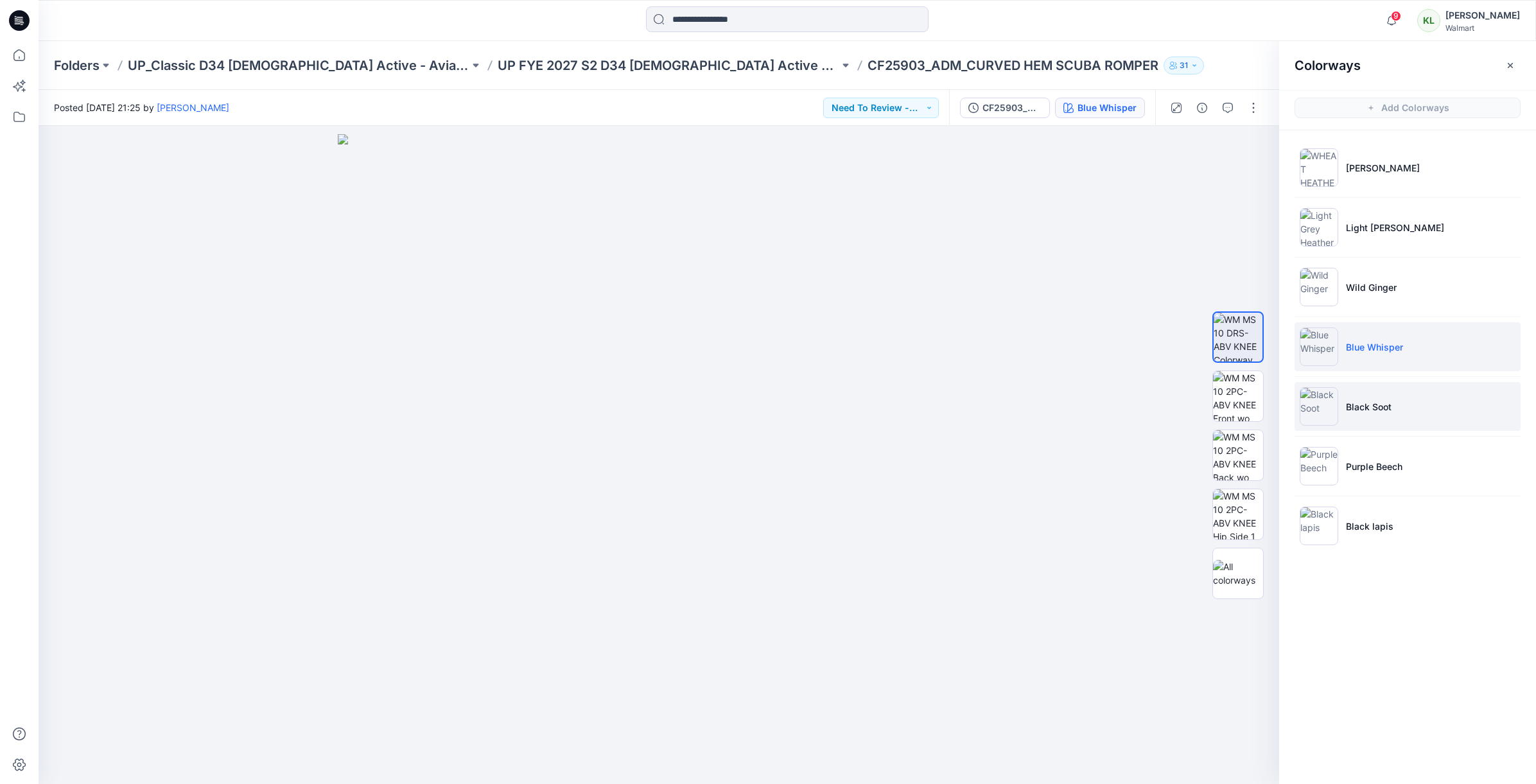
click at [1382, 401] on p "Black Soot" at bounding box center [1369, 406] width 46 height 13
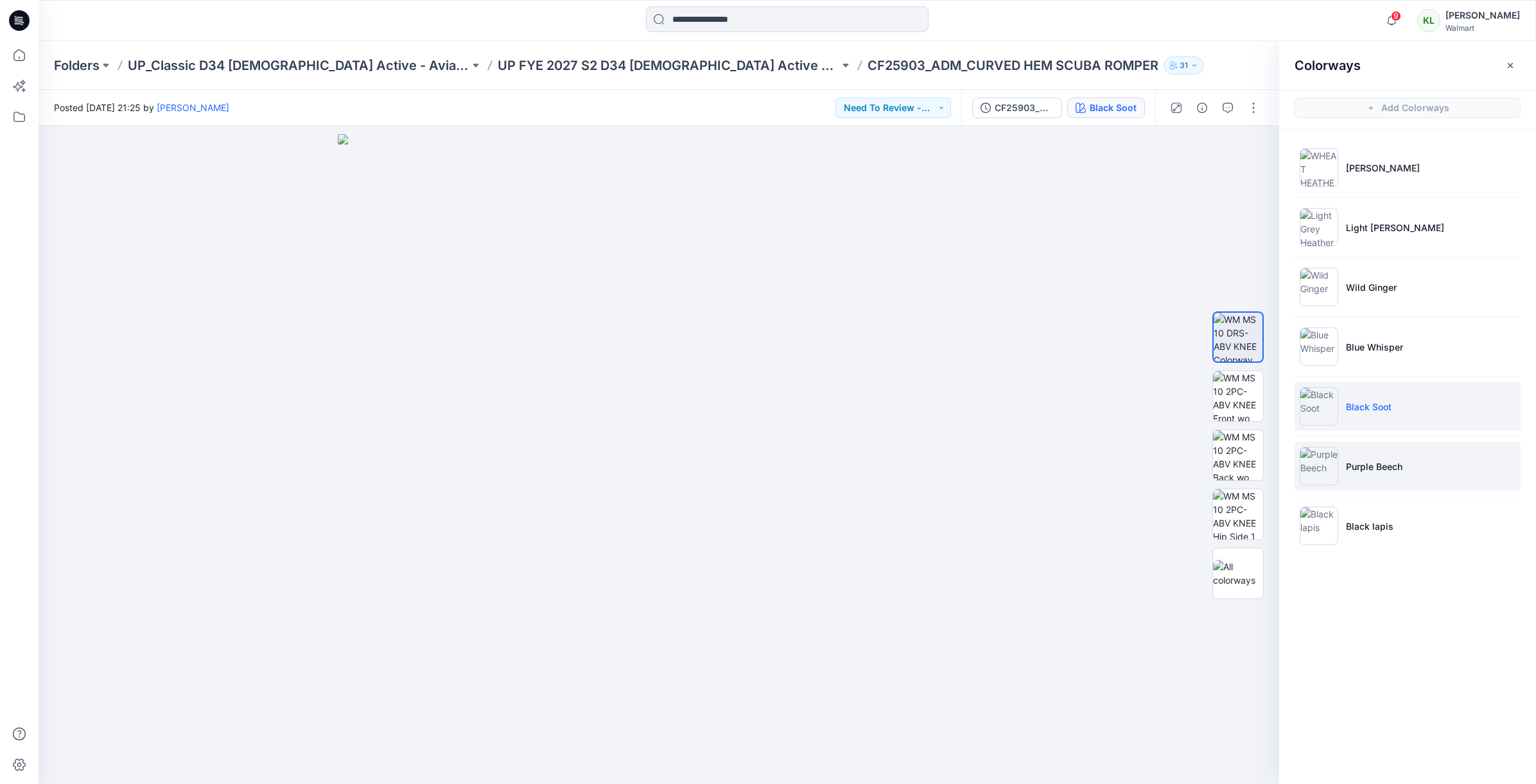
click at [1417, 470] on li "Purple Beech" at bounding box center [1408, 466] width 226 height 48
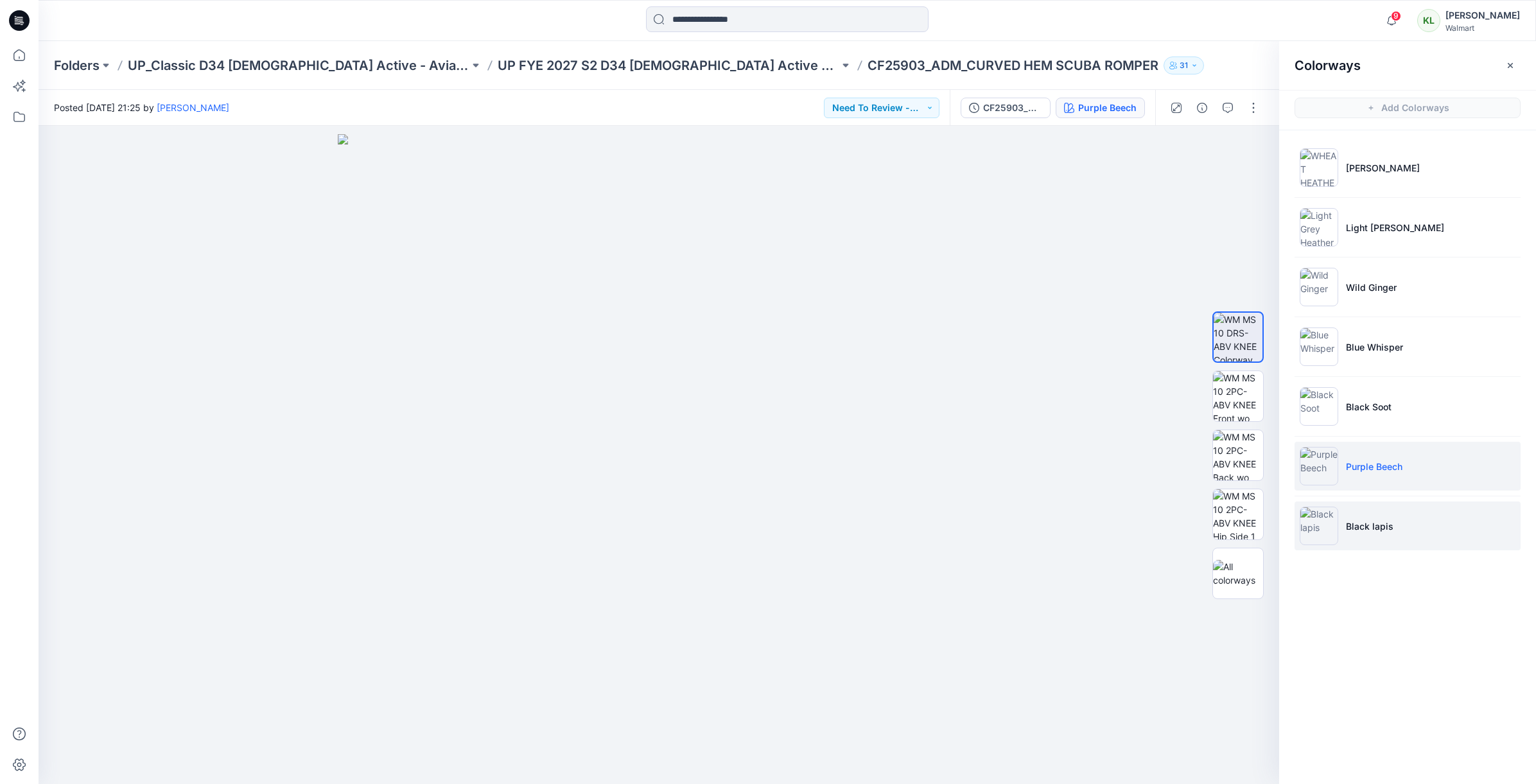
click at [1397, 521] on li "Black lapis" at bounding box center [1408, 525] width 226 height 48
click at [1396, 522] on li "Black lapis" at bounding box center [1408, 525] width 226 height 48
click at [539, 66] on p "UP FYE 2027 S2 D34 [DEMOGRAPHIC_DATA] Active Classic" at bounding box center [668, 66] width 341 height 18
